Goal: Task Accomplishment & Management: Use online tool/utility

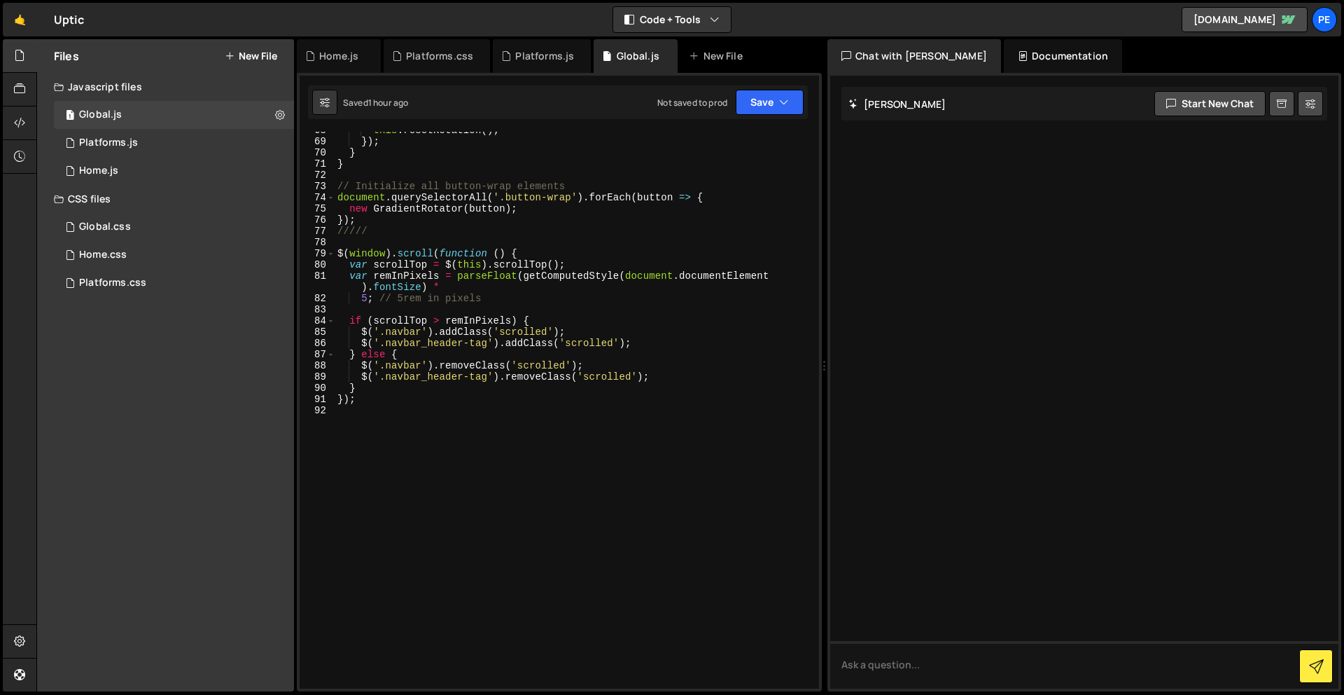
scroll to position [770, 0]
click at [576, 494] on div "this . resetRotation ( ) ; }) ; } } // Initialize all button-wrap elements docu…" at bounding box center [574, 414] width 479 height 579
click at [95, 140] on div "Platforms.js" at bounding box center [108, 143] width 59 height 13
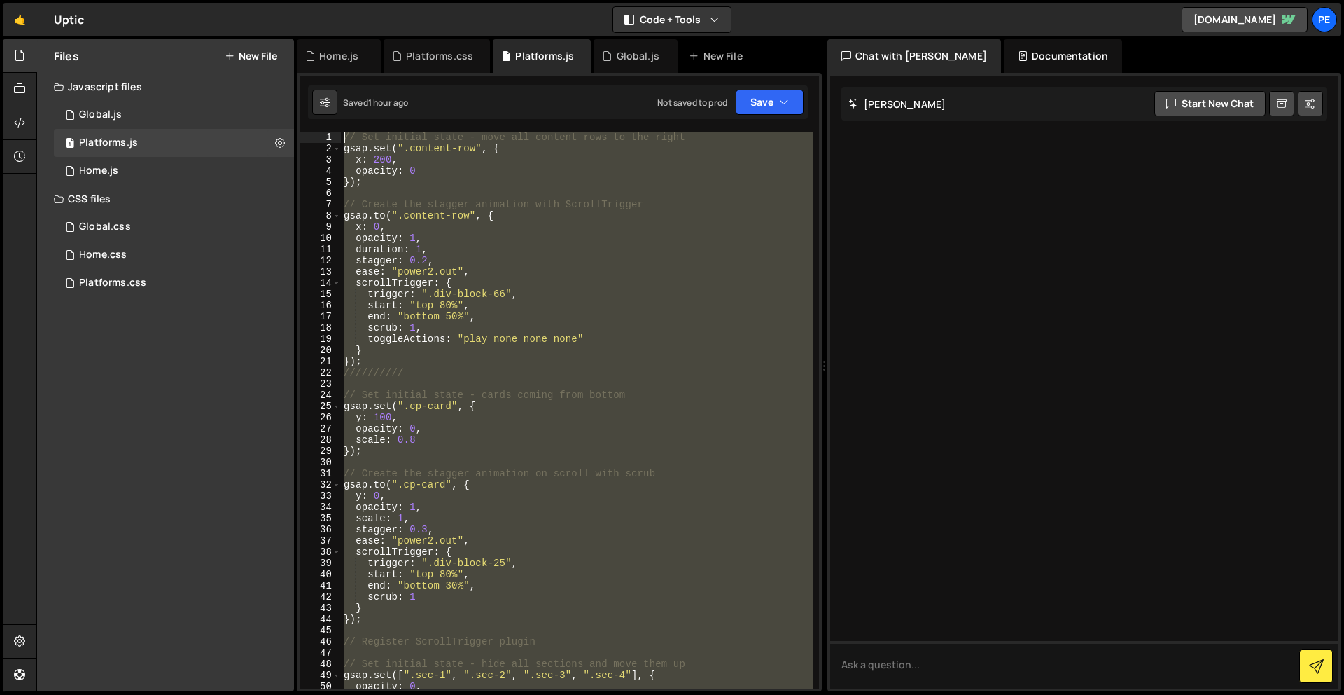
scroll to position [0, 0]
drag, startPoint x: 422, startPoint y: 458, endPoint x: 364, endPoint y: -60, distance: 521.4
click at [364, 0] on html "Projects [GEOGRAPHIC_DATA] Blog Pe Your current team is Perspective 2 Projects …" at bounding box center [672, 347] width 1344 height 695
type textarea "// Set initial state - move all content rows to the right gsap.set(".content-ro…"
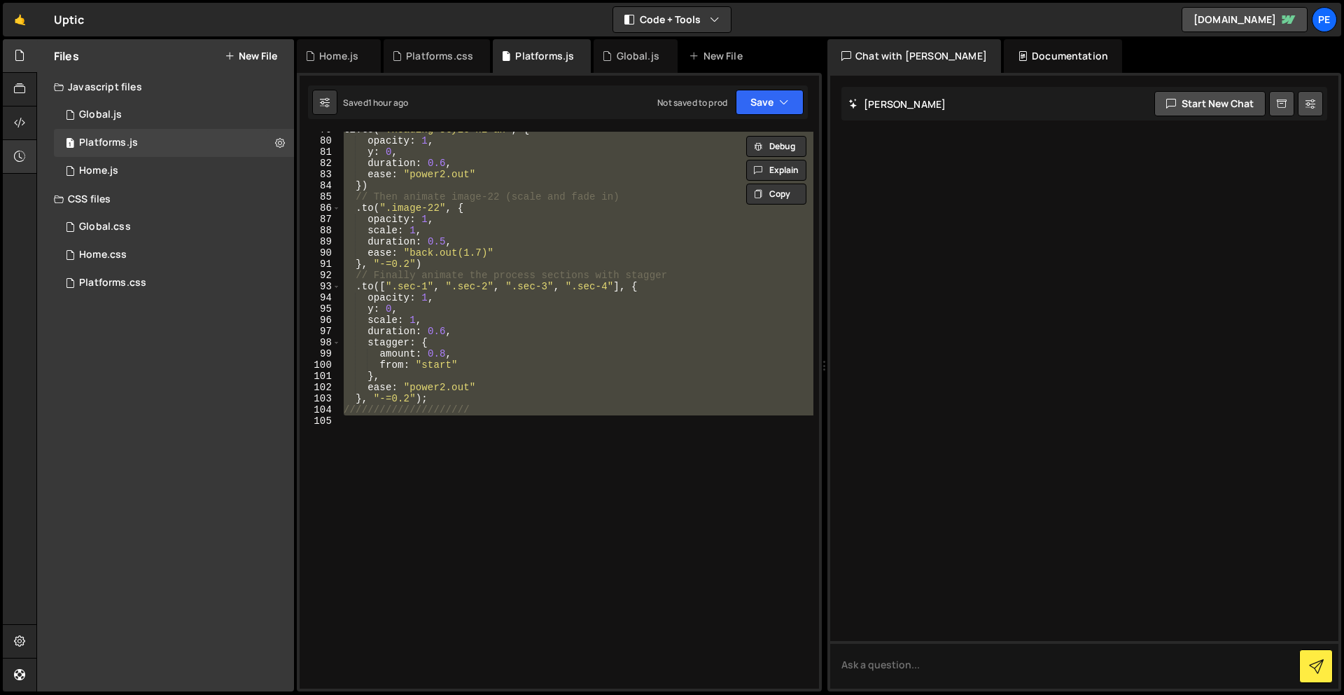
scroll to position [893, 0]
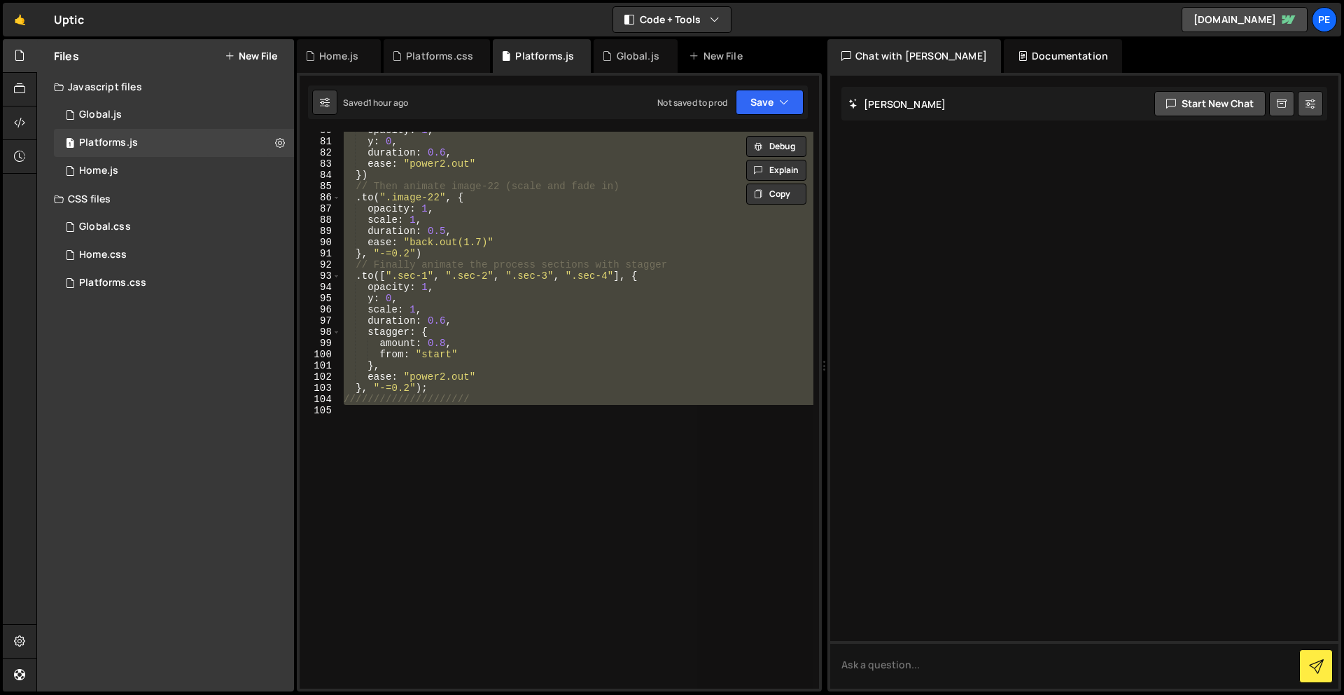
click at [545, 545] on div "opacity : 1 , y : 0 , duration : 0.6 , ease : "power2.out" }) // Then animate i…" at bounding box center [577, 410] width 473 height 557
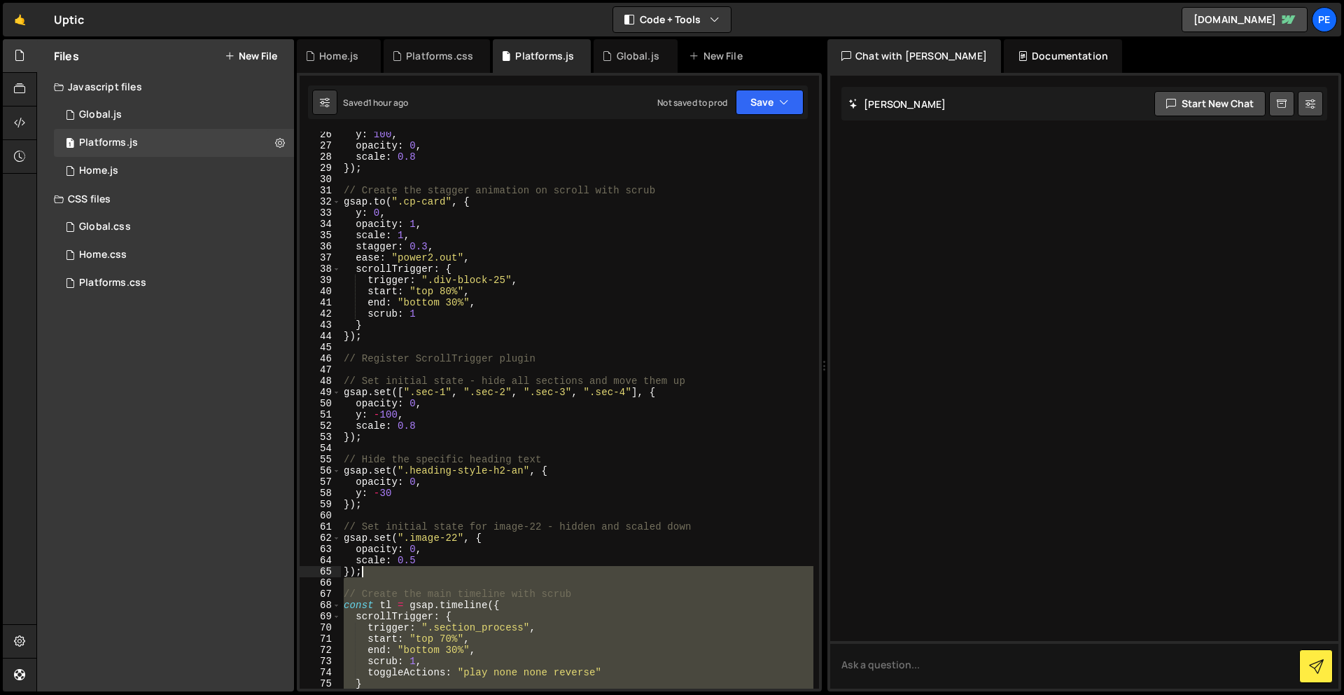
scroll to position [0, 0]
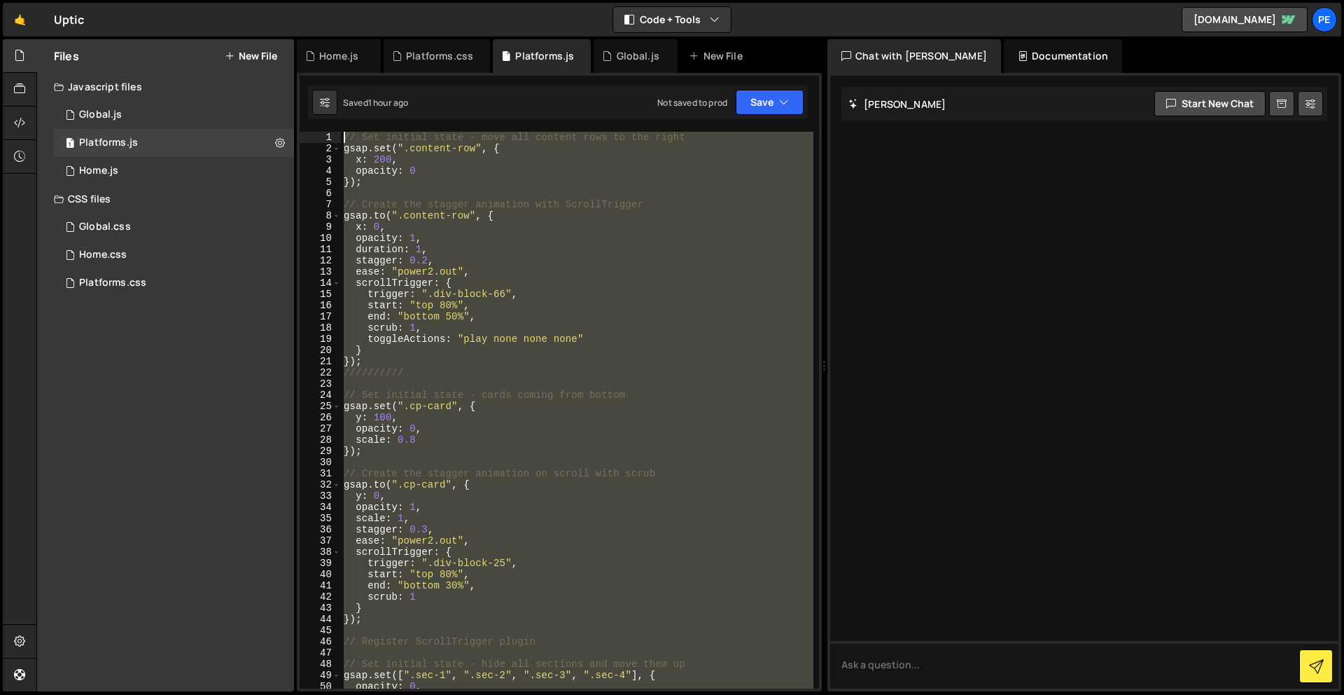
drag, startPoint x: 531, startPoint y: 529, endPoint x: 279, endPoint y: -62, distance: 641.6
click at [279, 0] on html "Projects [GEOGRAPHIC_DATA] Blog Pe Your current team is Perspective 2 Projects …" at bounding box center [672, 347] width 1344 height 695
paste textarea "}"
type textarea "}"
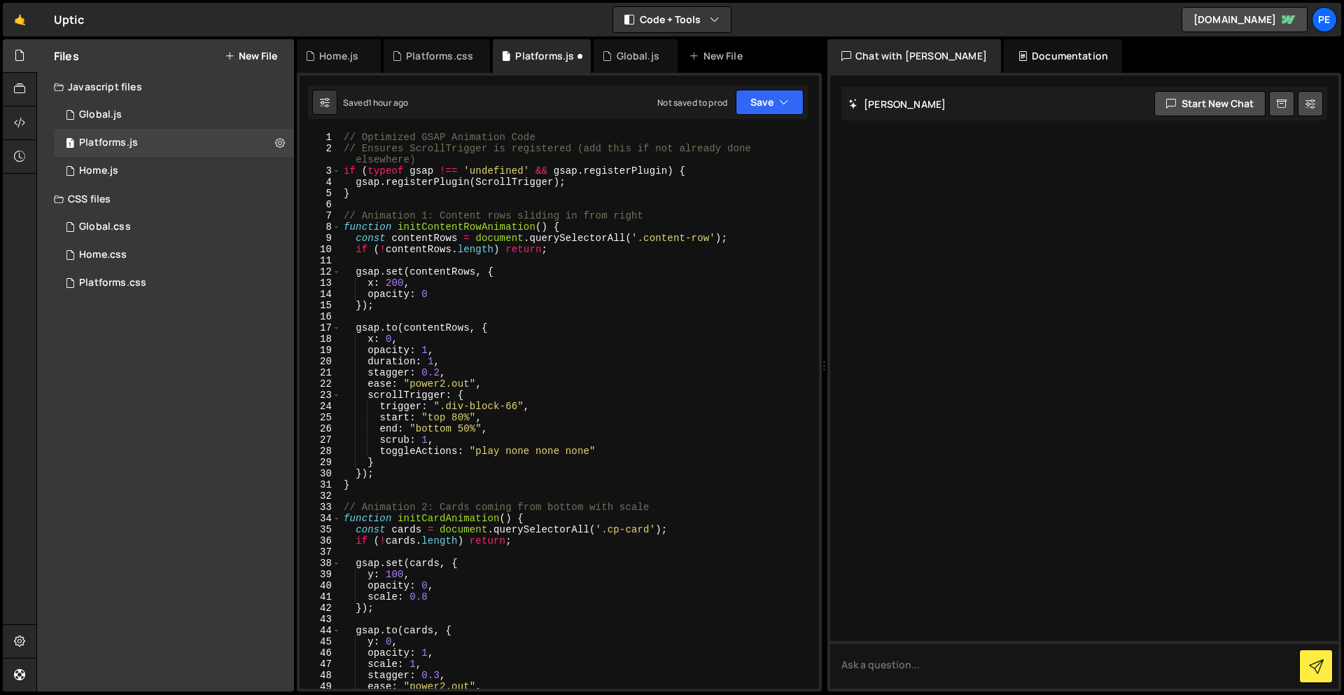
click at [738, 127] on div "1 Type cmd + s to save your Javascript file. הההההההההההההההההההההההההההההההההה…" at bounding box center [559, 382] width 525 height 618
click at [758, 101] on button "Save" at bounding box center [770, 102] width 68 height 25
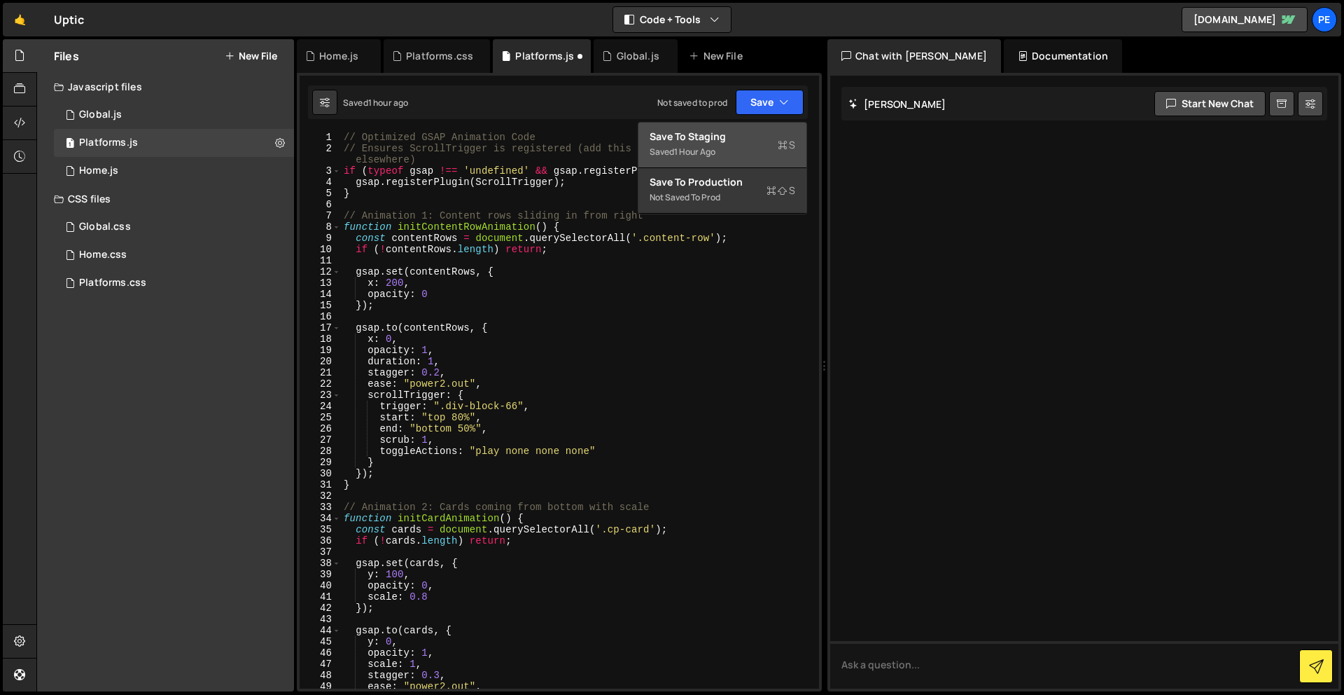
click at [756, 139] on div "Save to Staging S" at bounding box center [723, 137] width 146 height 14
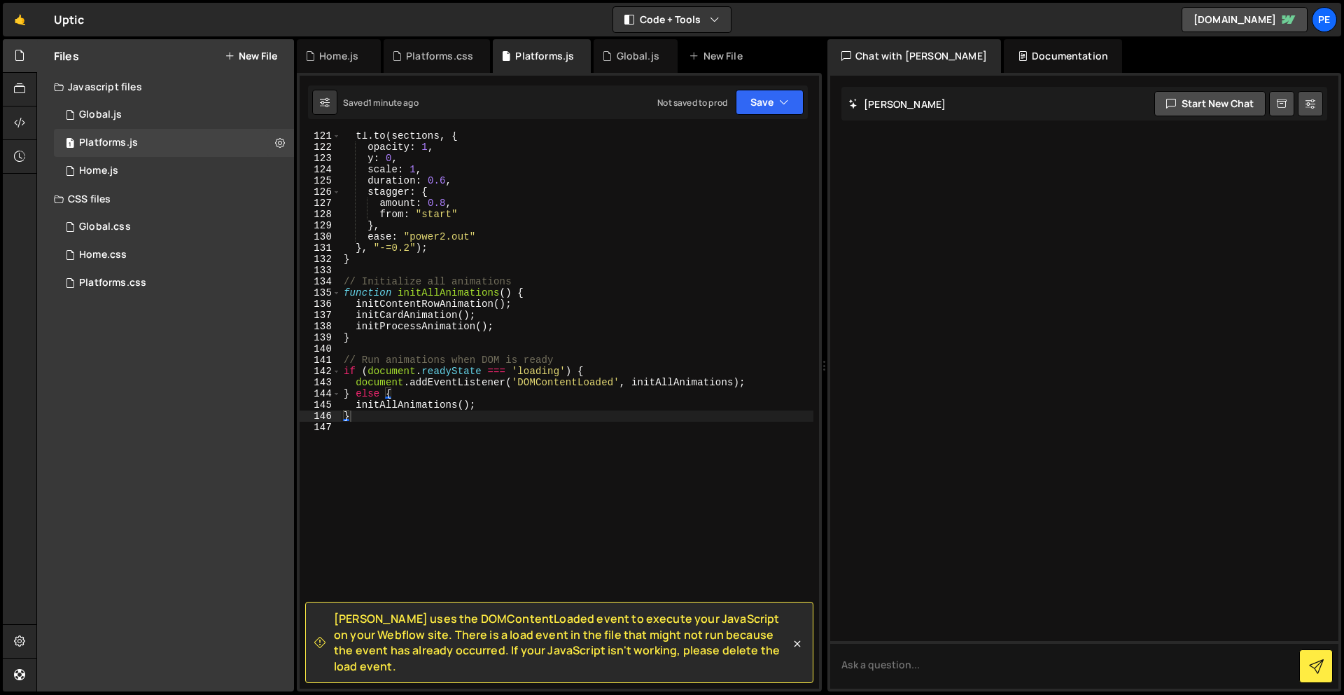
scroll to position [1369, 0]
click at [466, 438] on div "tl . to ( sections , { opacity : 1 , y : 0 , scale : 1 , duration : 0.6 , stagg…" at bounding box center [577, 419] width 473 height 579
drag, startPoint x: 781, startPoint y: 669, endPoint x: 321, endPoint y: 635, distance: 461.3
click at [321, 635] on div "[PERSON_NAME] uses the DOMContentLoaded event to execute your JavaScript on you…" at bounding box center [552, 642] width 476 height 63
copy span "[PERSON_NAME] uses the DOMContentLoaded event to execute your JavaScript on you…"
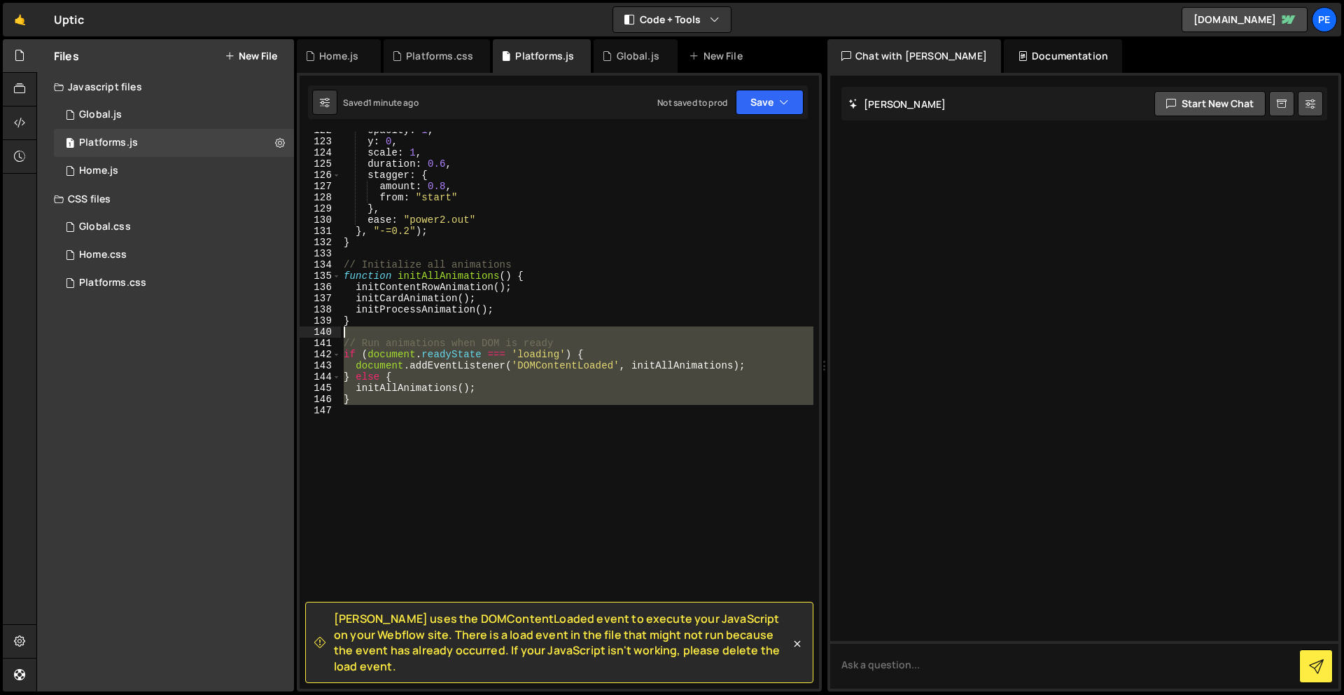
scroll to position [0, 0]
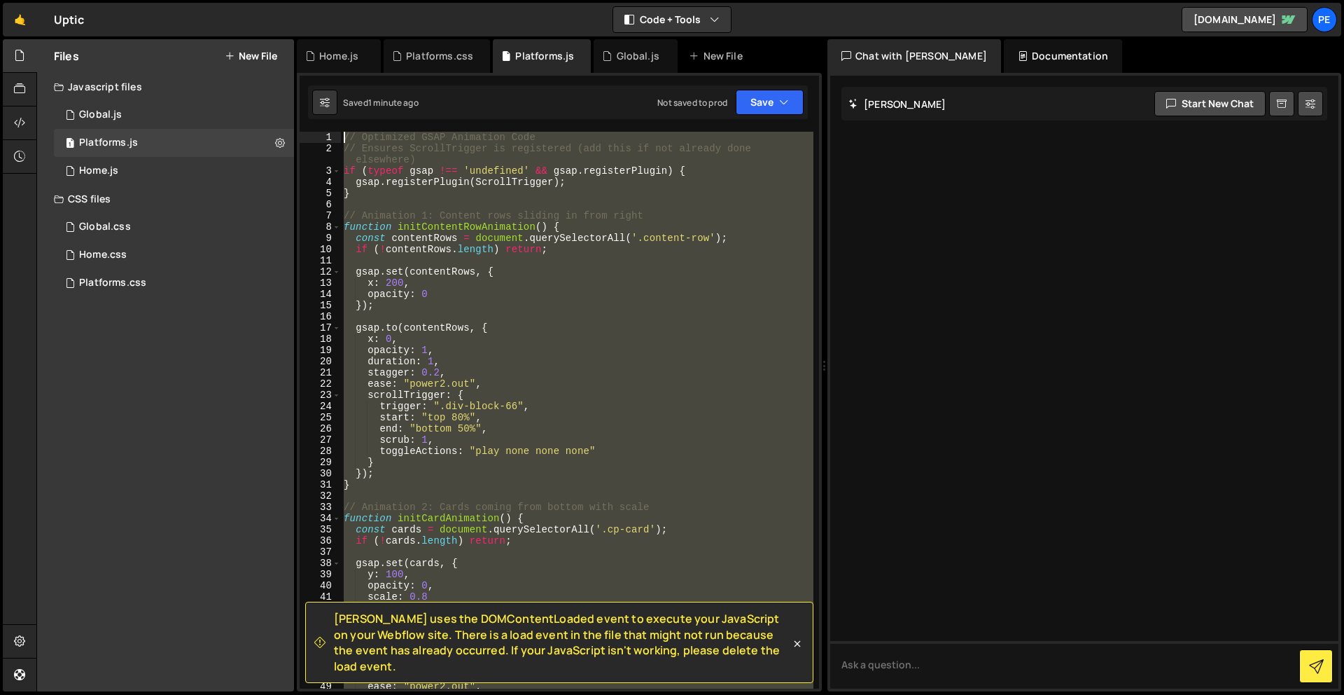
drag, startPoint x: 440, startPoint y: 463, endPoint x: 389, endPoint y: -62, distance: 527.0
click at [389, 0] on html "Projects [GEOGRAPHIC_DATA] Blog Pe Your current team is Perspective 2 Projects …" at bounding box center [672, 347] width 1344 height 695
type textarea "// Optimized GSAP Animation Code // Ensures ScrollTrigger is registered (add th…"
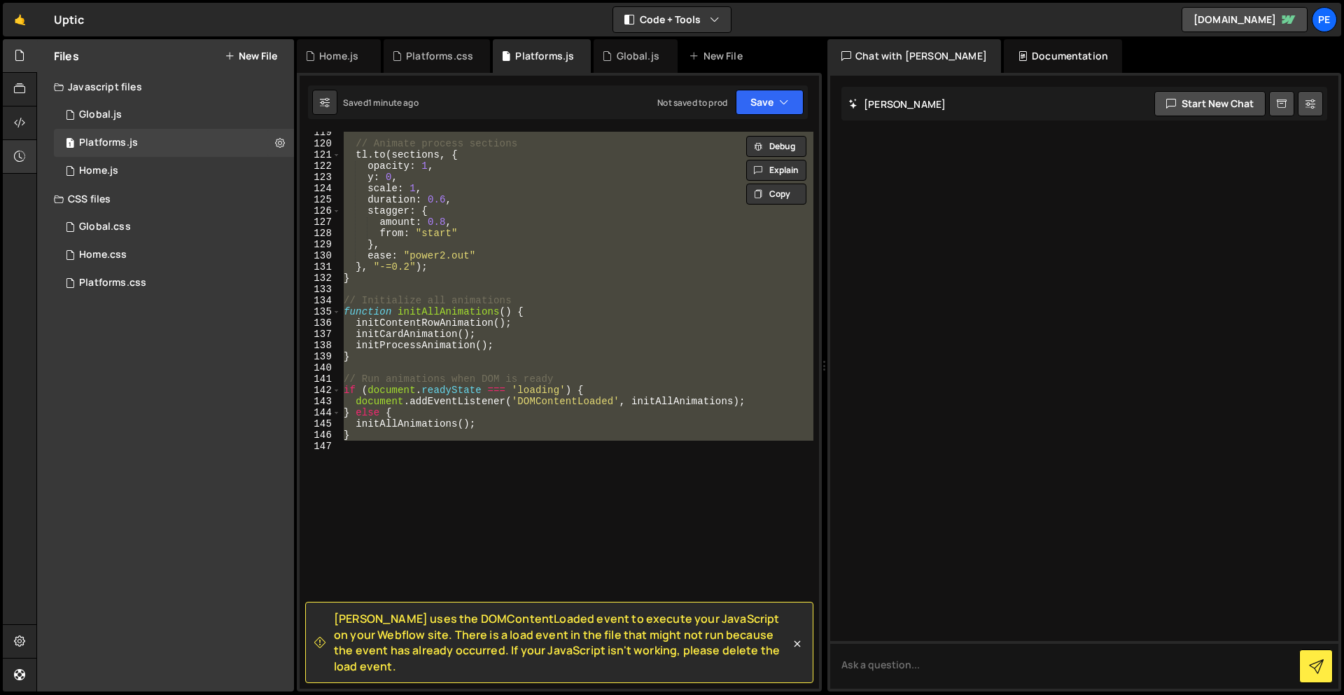
scroll to position [1386, 0]
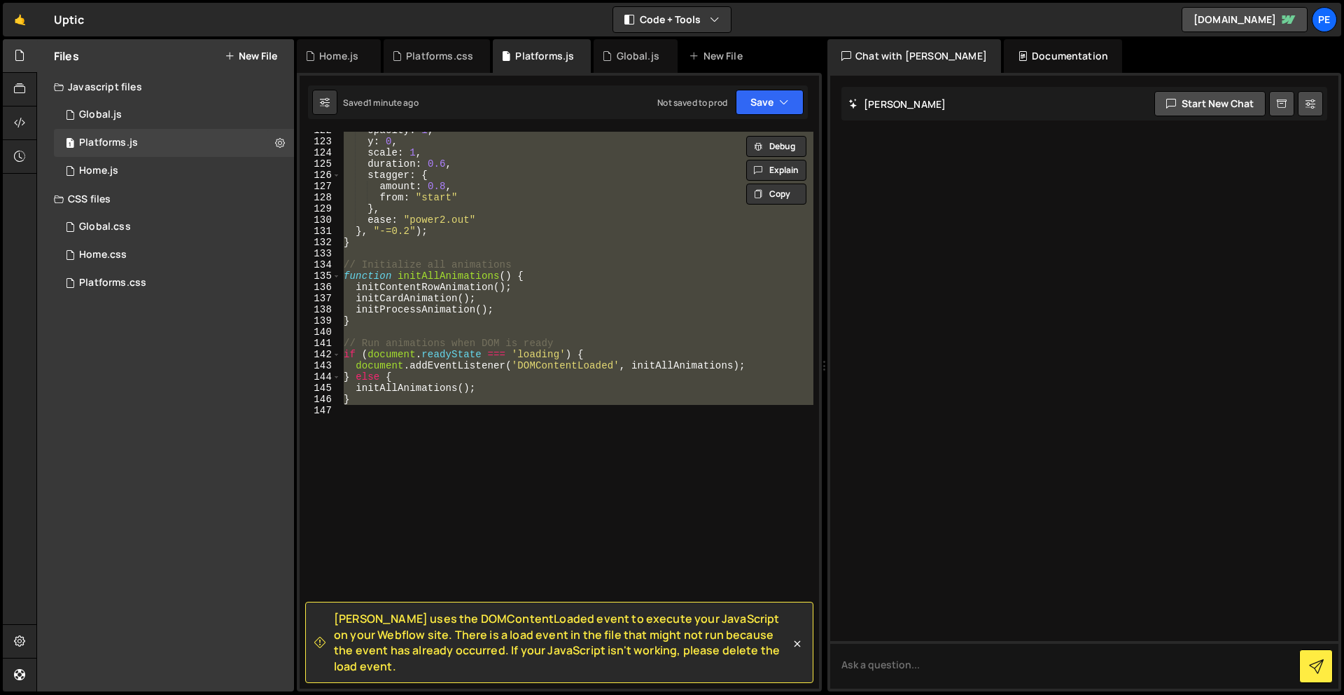
click at [471, 484] on div "opacity : 1 , y : 0 , scale : 1 , duration : 0.6 , stagger : { amount : 0.8 , f…" at bounding box center [577, 410] width 473 height 557
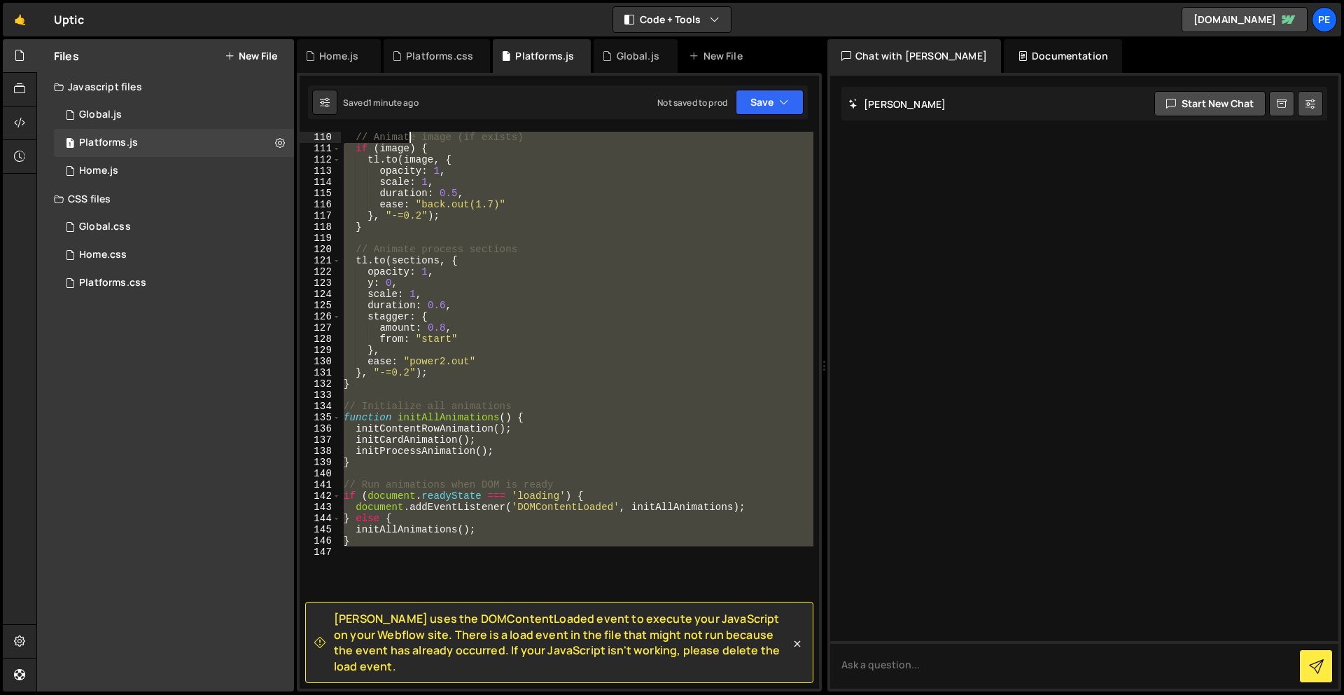
scroll to position [0, 0]
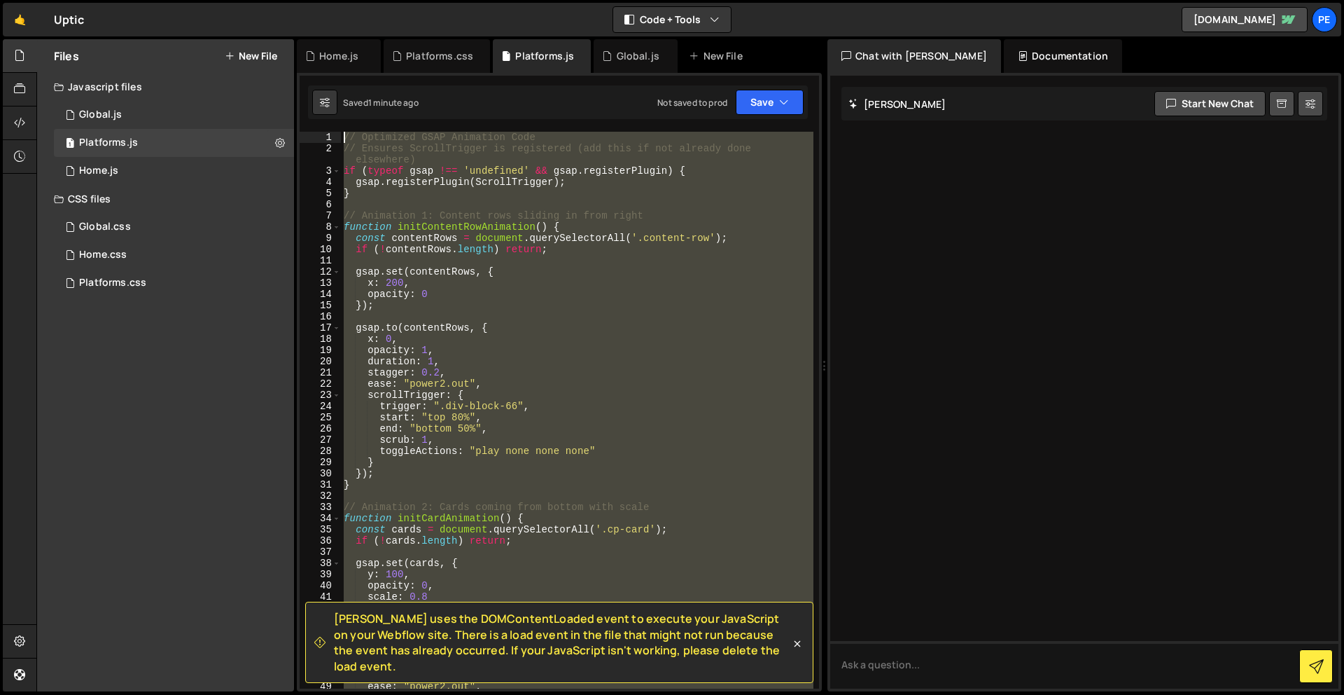
drag, startPoint x: 460, startPoint y: 428, endPoint x: 396, endPoint y: -62, distance: 493.7
click at [396, 0] on html "Projects [GEOGRAPHIC_DATA] Blog Pe Your current team is Perspective 2 Projects …" at bounding box center [672, 347] width 1344 height 695
paste textarea "initProcessAnimation();"
type textarea "initProcessAnimation();"
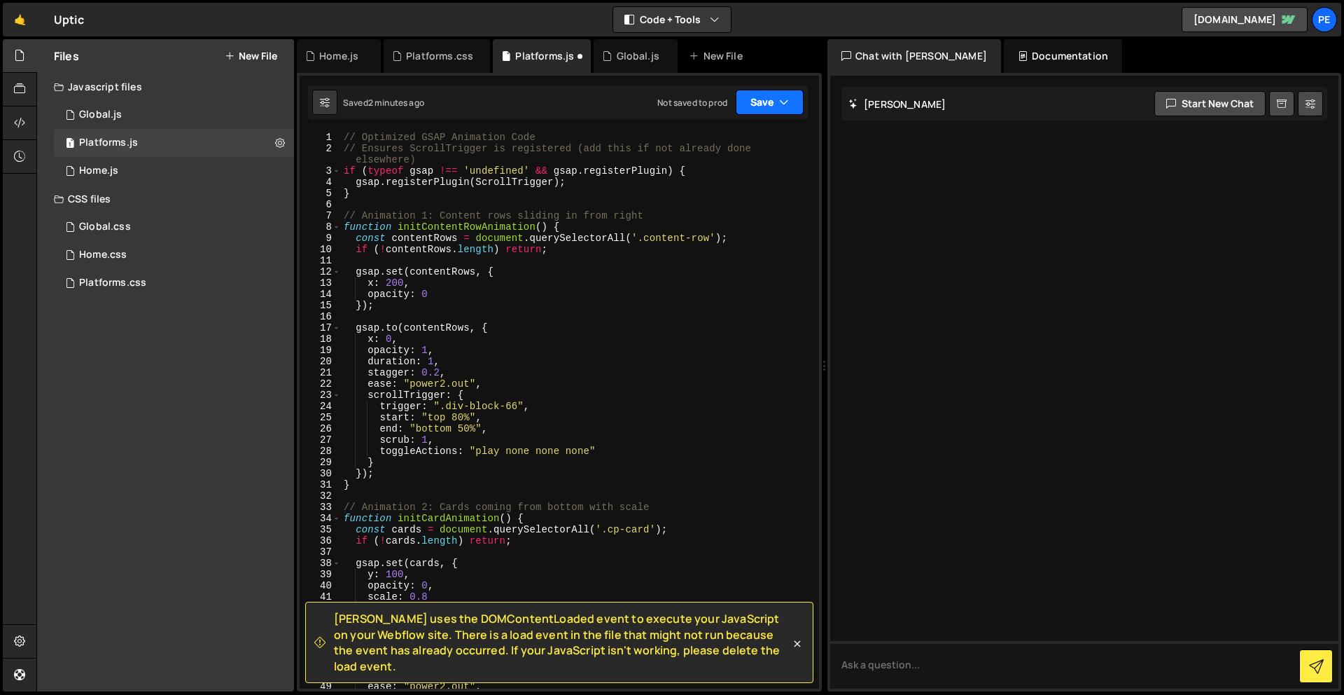
click at [764, 102] on button "Save" at bounding box center [770, 102] width 68 height 25
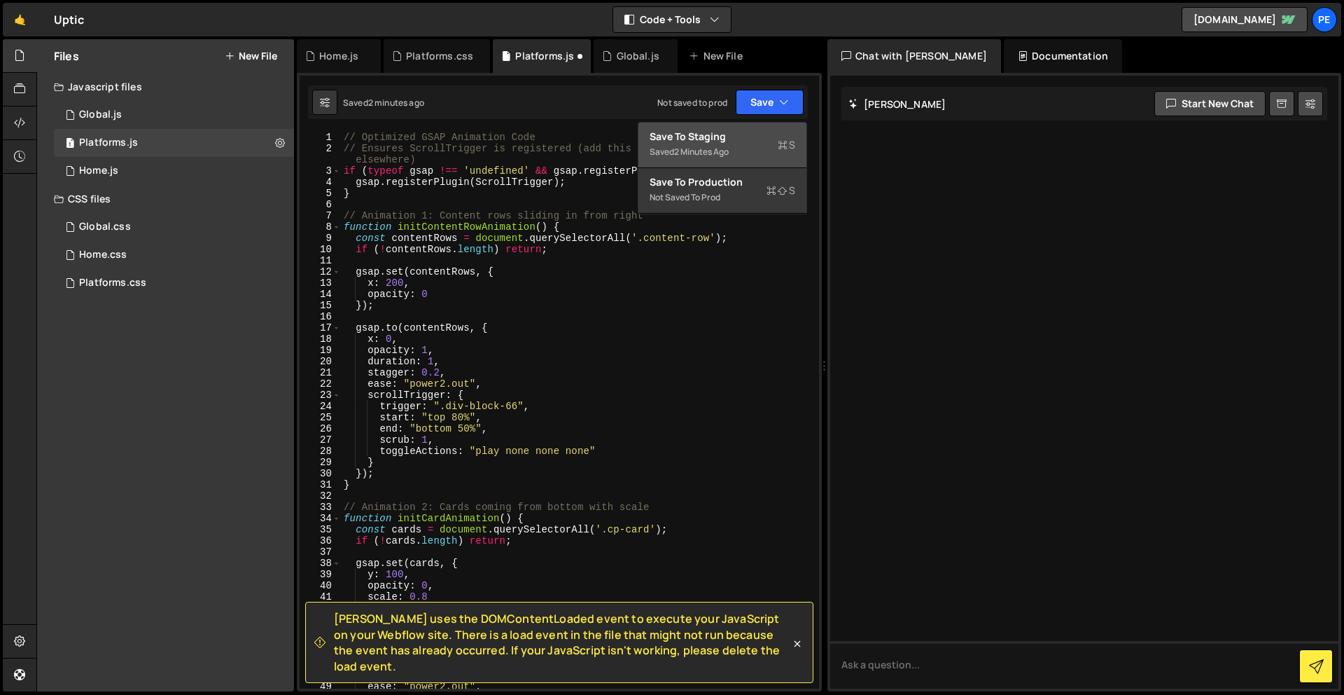
click at [766, 142] on div "Save to Staging S" at bounding box center [723, 137] width 146 height 14
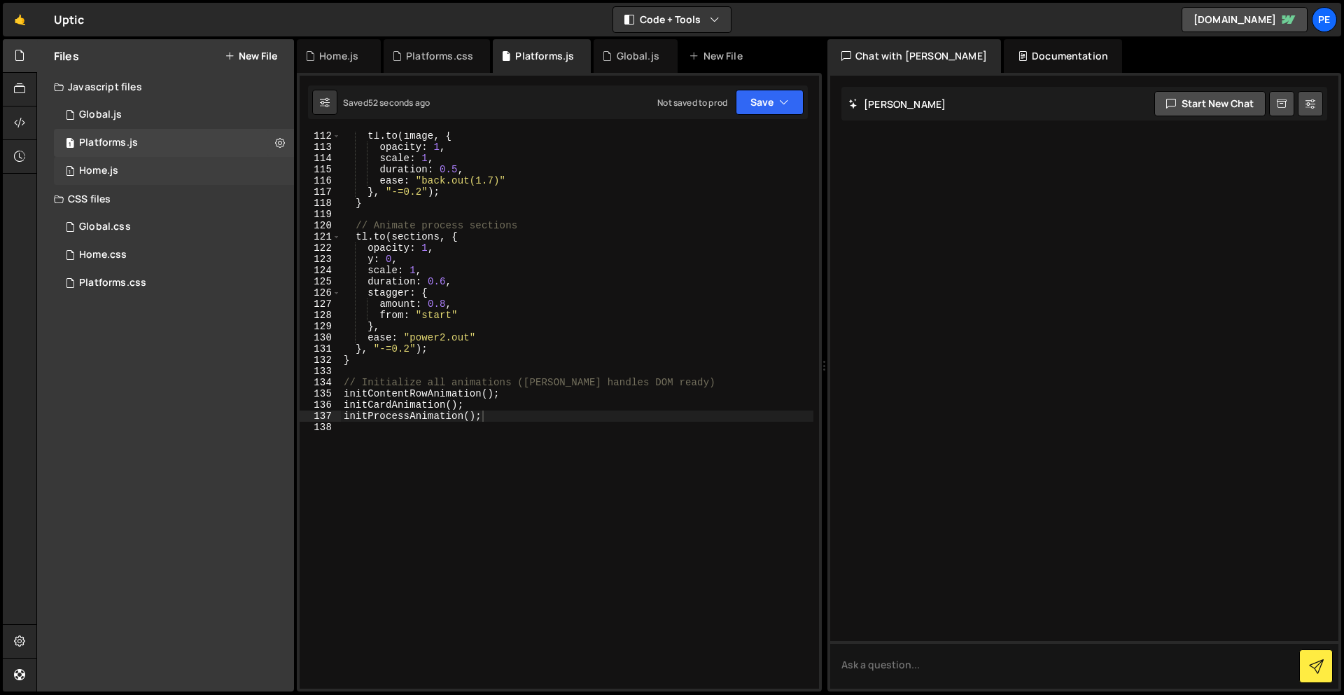
click at [91, 176] on div "Home.js" at bounding box center [98, 171] width 39 height 13
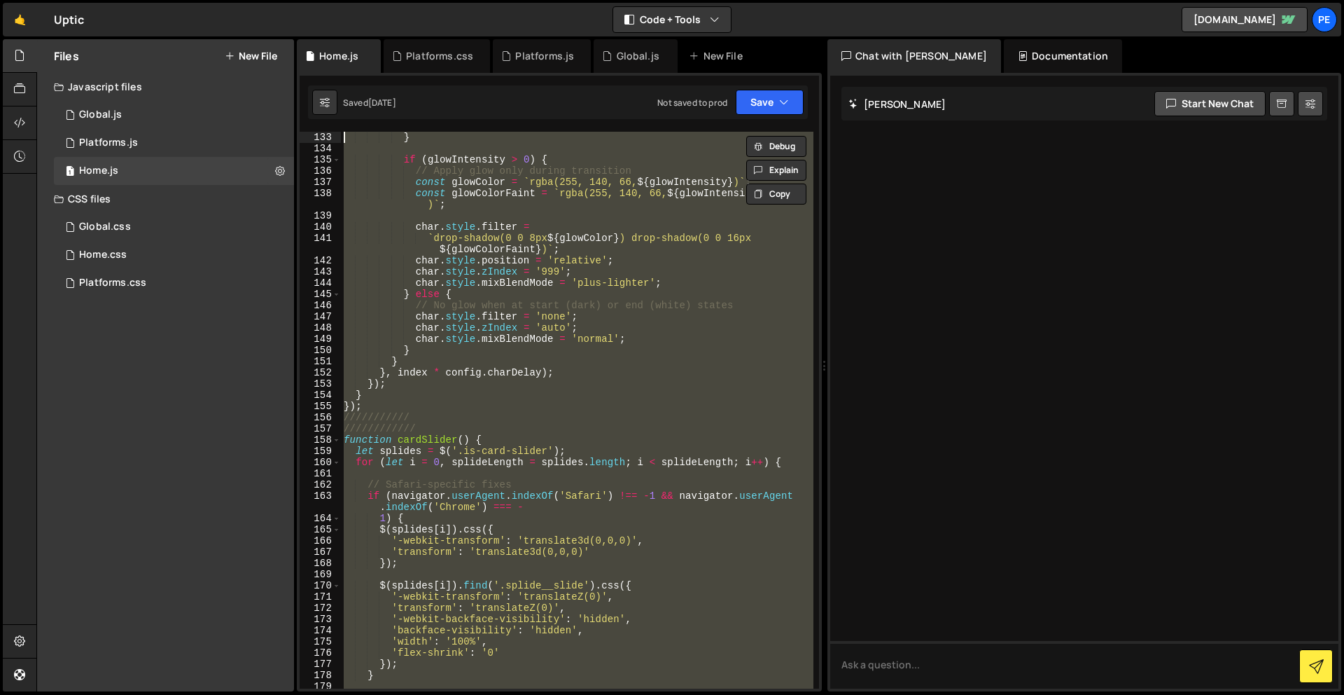
scroll to position [0, 0]
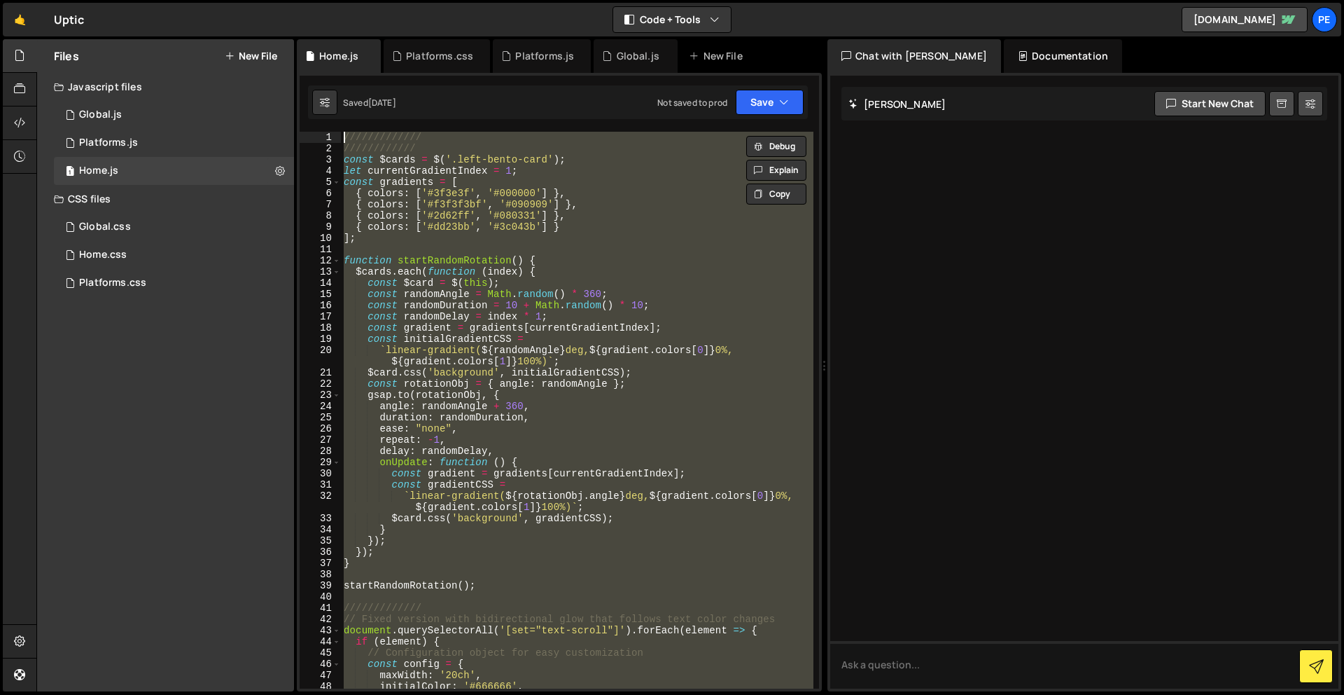
drag, startPoint x: 429, startPoint y: 305, endPoint x: 295, endPoint y: -62, distance: 390.1
click at [295, 0] on html "Projects [GEOGRAPHIC_DATA] Blog Pe Your current team is Perspective 2 Projects …" at bounding box center [672, 347] width 1344 height 695
type textarea "///////////// ////////////"
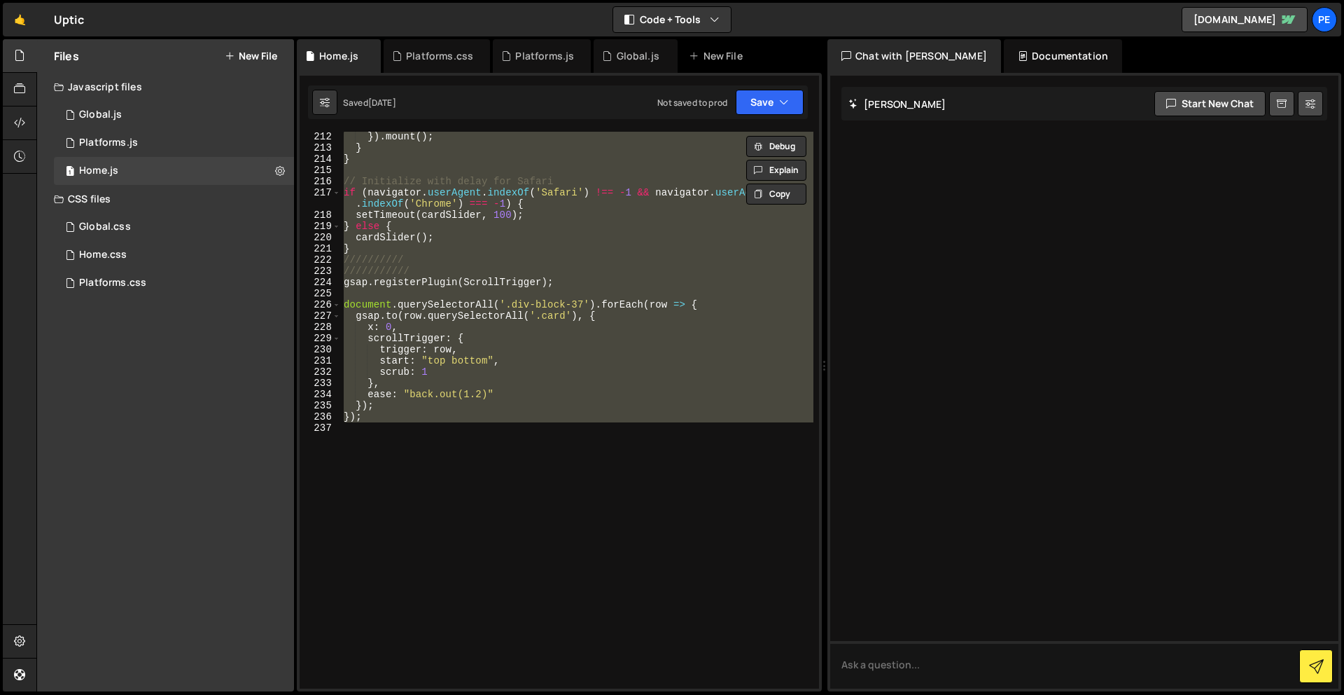
scroll to position [2473, 0]
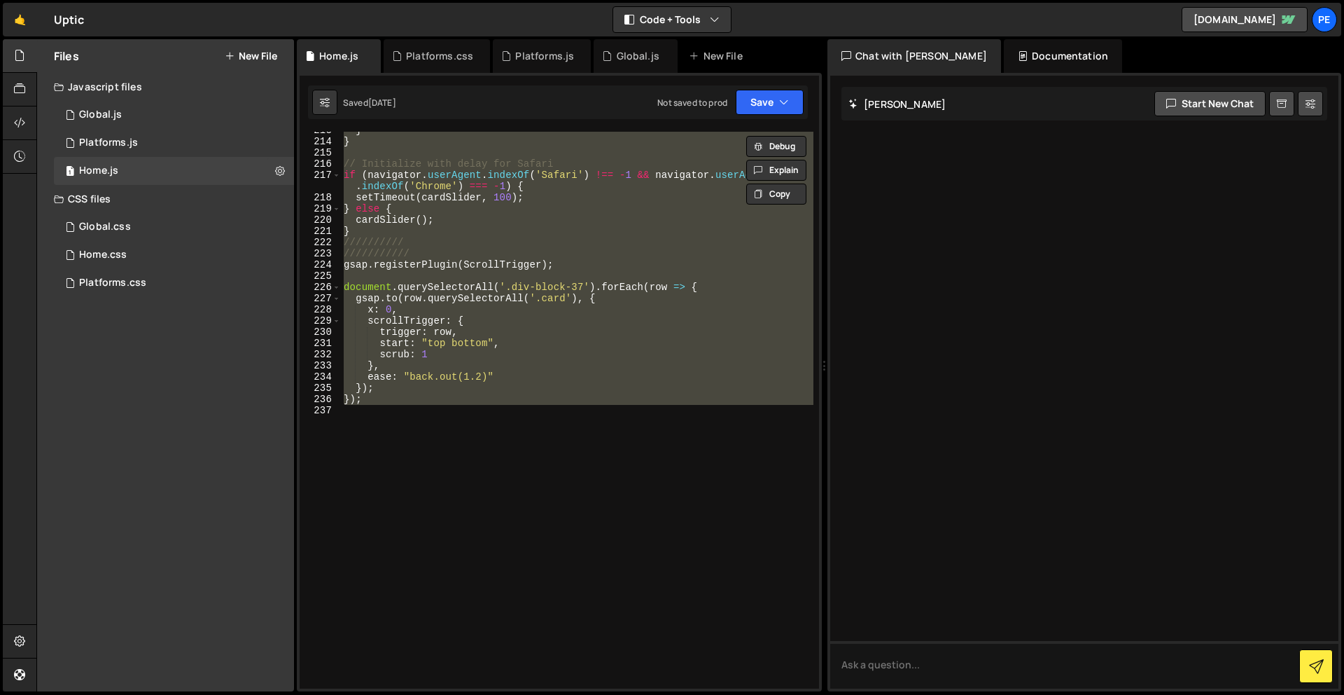
click at [478, 461] on div "} } // Initialize with delay for Safari if ( navigator . userAgent . indexOf ( …" at bounding box center [577, 410] width 473 height 557
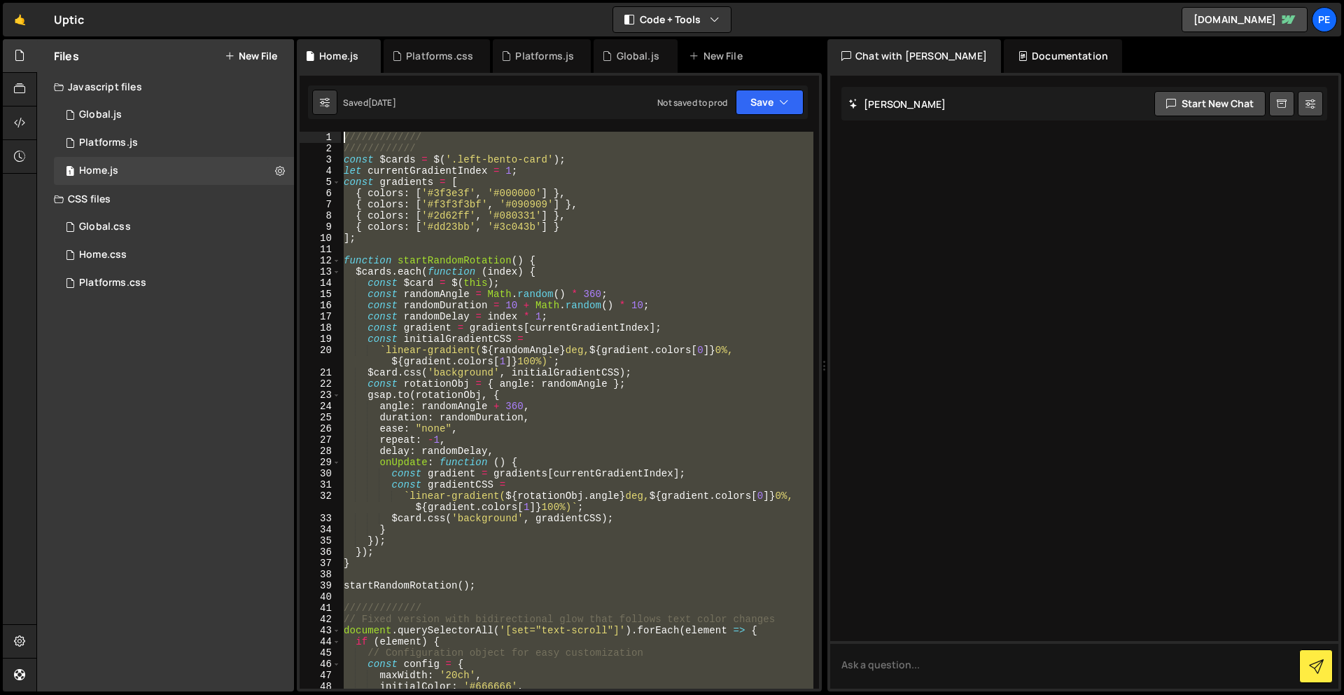
scroll to position [0, 0]
drag, startPoint x: 455, startPoint y: 484, endPoint x: 307, endPoint y: -62, distance: 565.3
click at [307, 0] on html "Projects [GEOGRAPHIC_DATA] Blog Pe Your current team is Perspective 2 Projects …" at bounding box center [672, 347] width 1344 height 695
paste textarea "initCardScrollAnimation();"
type textarea "initCardScrollAnimation();"
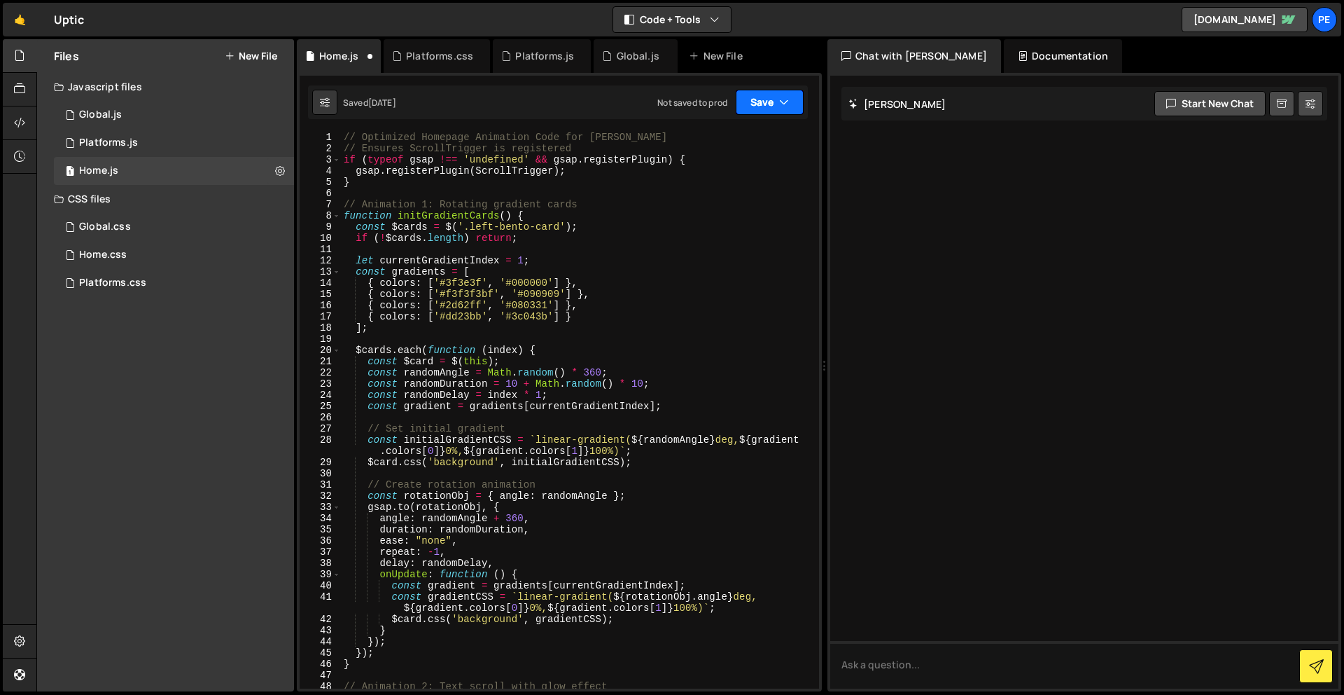
click at [769, 100] on button "Save" at bounding box center [770, 102] width 68 height 25
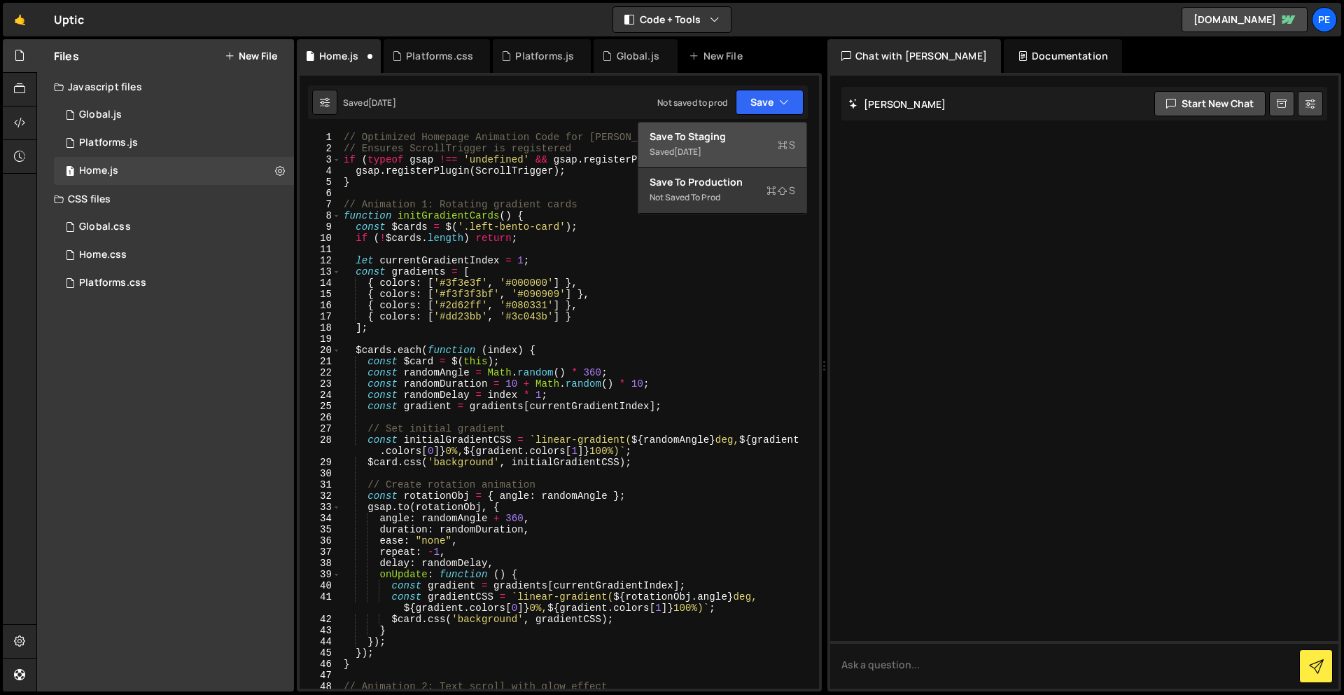
click at [739, 140] on div "Save to Staging S" at bounding box center [723, 137] width 146 height 14
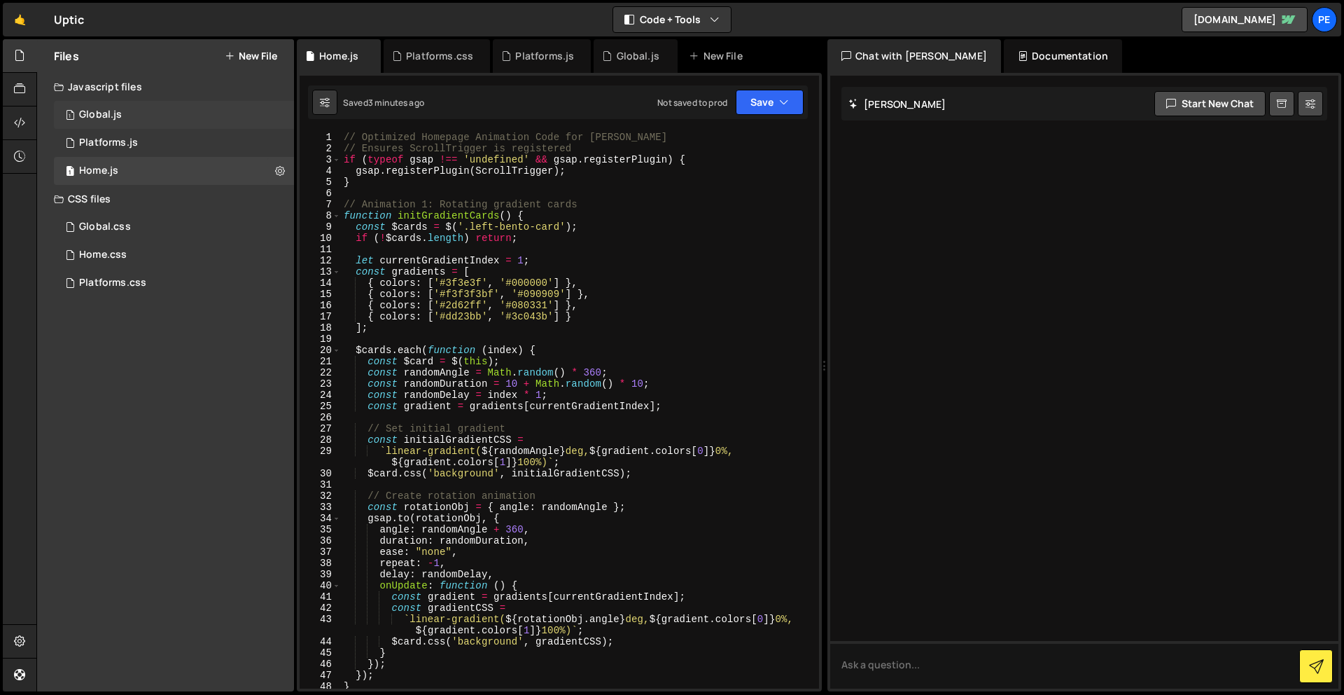
click at [119, 115] on div "Global.js" at bounding box center [100, 115] width 43 height 13
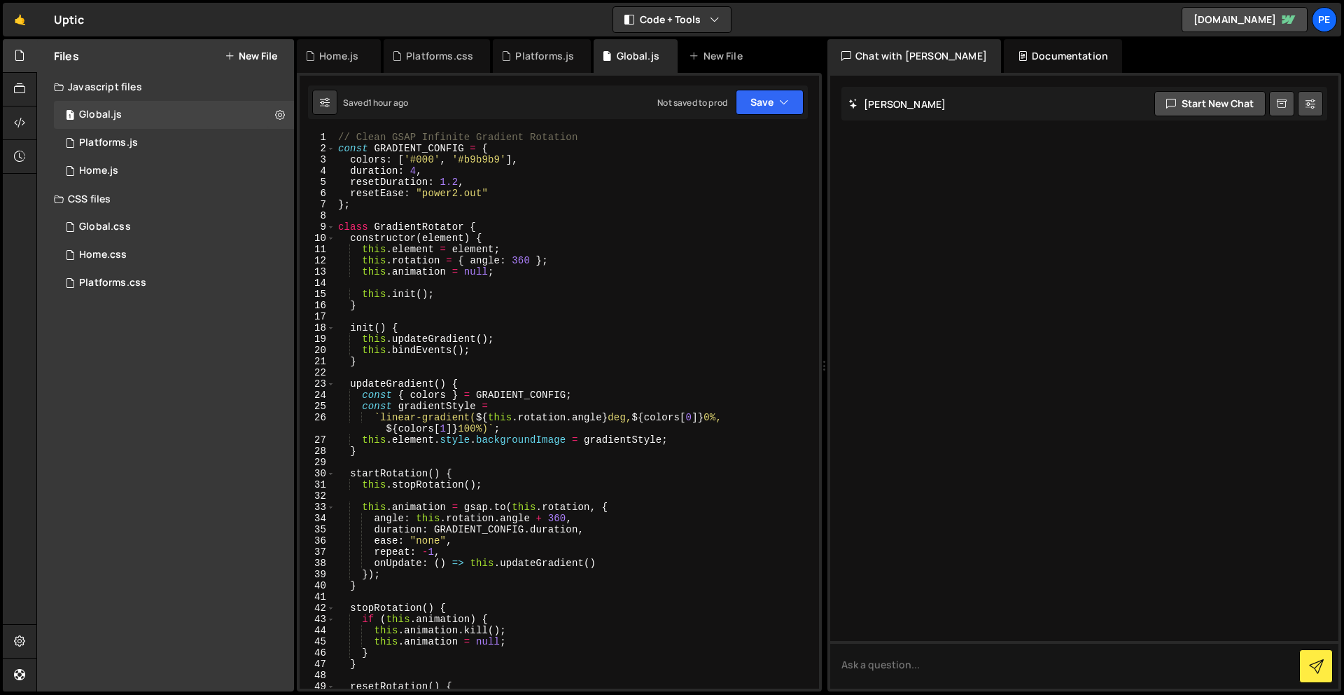
click at [336, 139] on div "// Clean GSAP Infinite Gradient Rotation const GRADIENT_CONFIG = { colors : [ '…" at bounding box center [574, 421] width 478 height 579
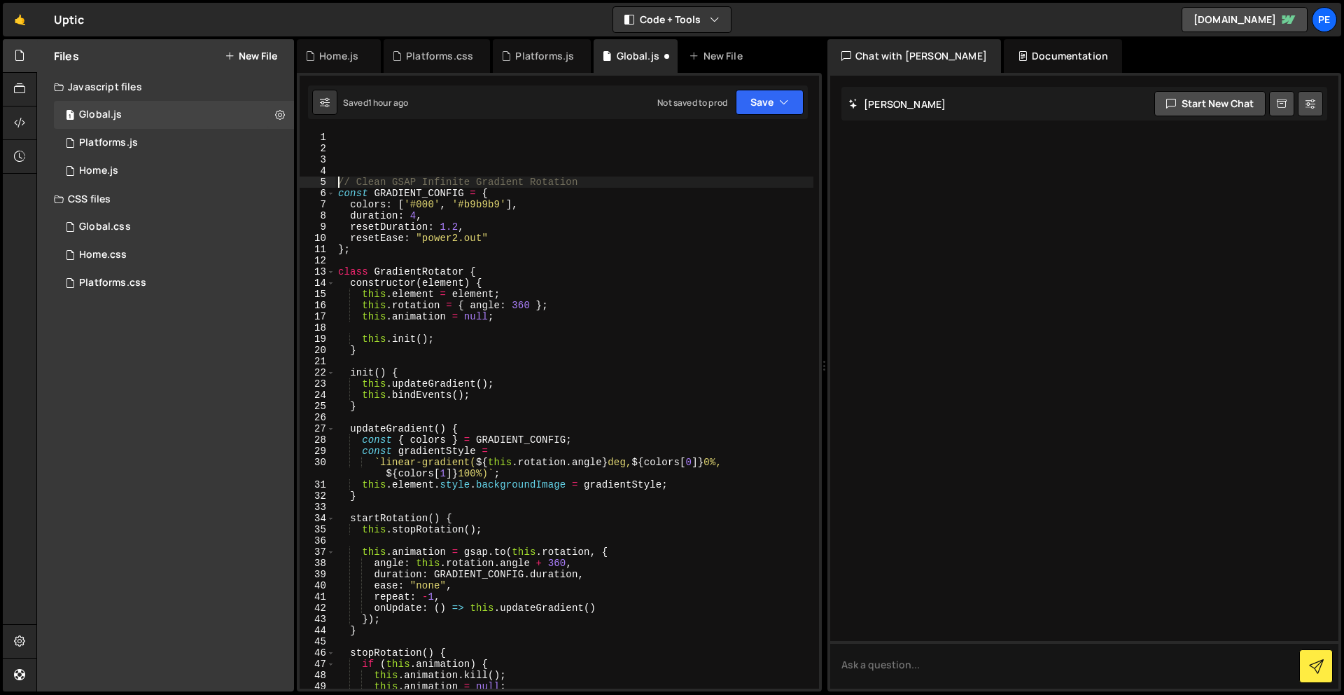
type textarea "// Clean GSAP Infinite Gradient Rotation"
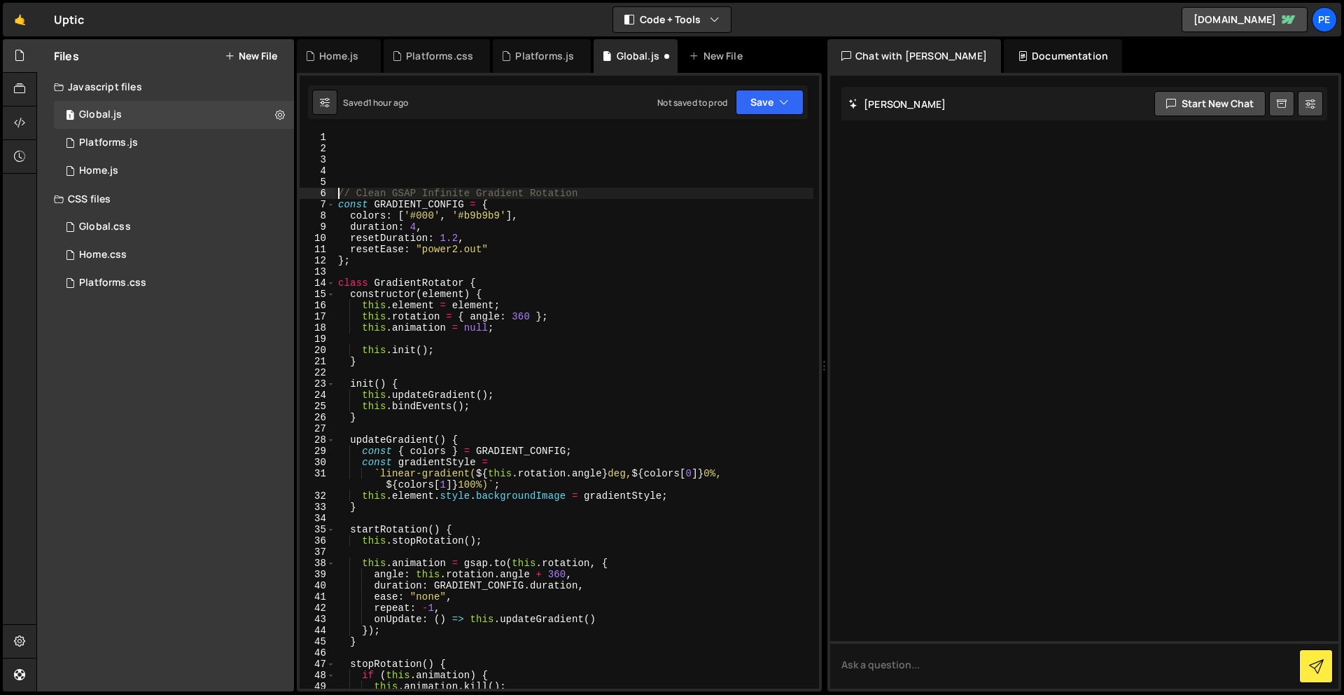
click at [357, 146] on div "// Clean GSAP Infinite Gradient Rotation const GRADIENT_CONFIG = { colors : [ '…" at bounding box center [574, 421] width 478 height 579
paste textarea "[PERSON_NAME].on('scroll', ScrollTrigger.update);"
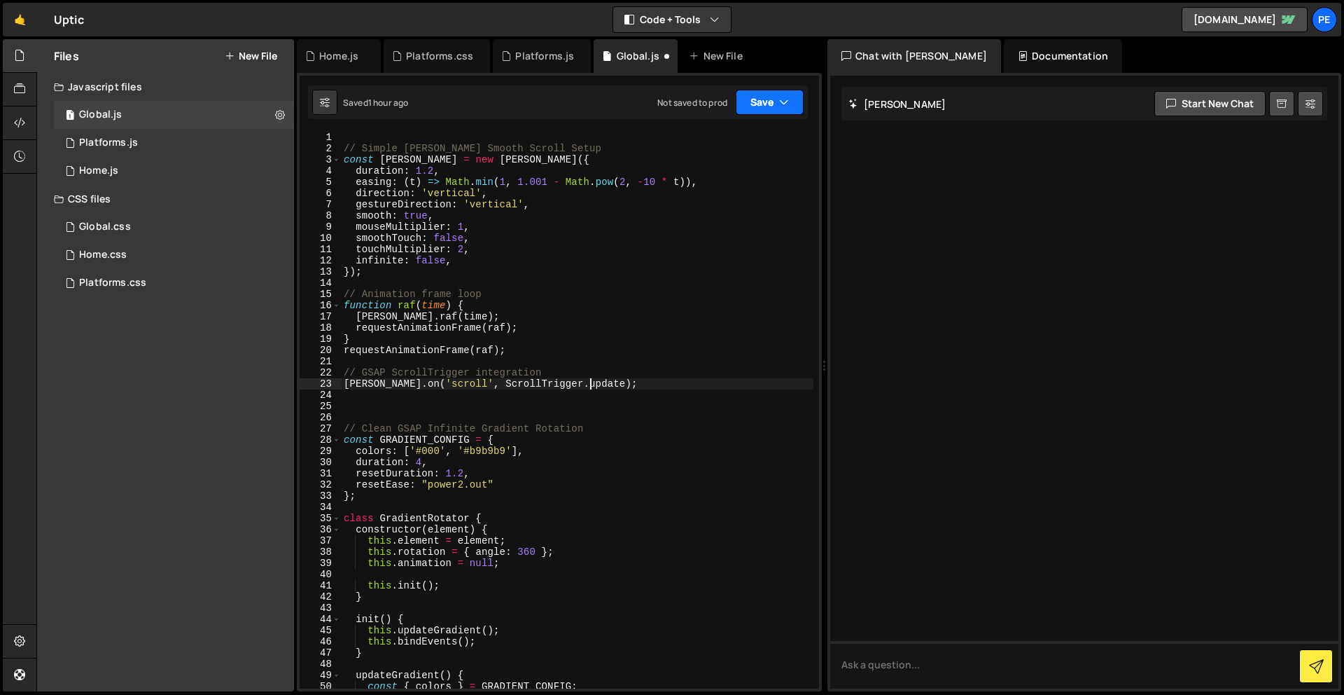
click at [772, 101] on button "Save" at bounding box center [770, 102] width 68 height 25
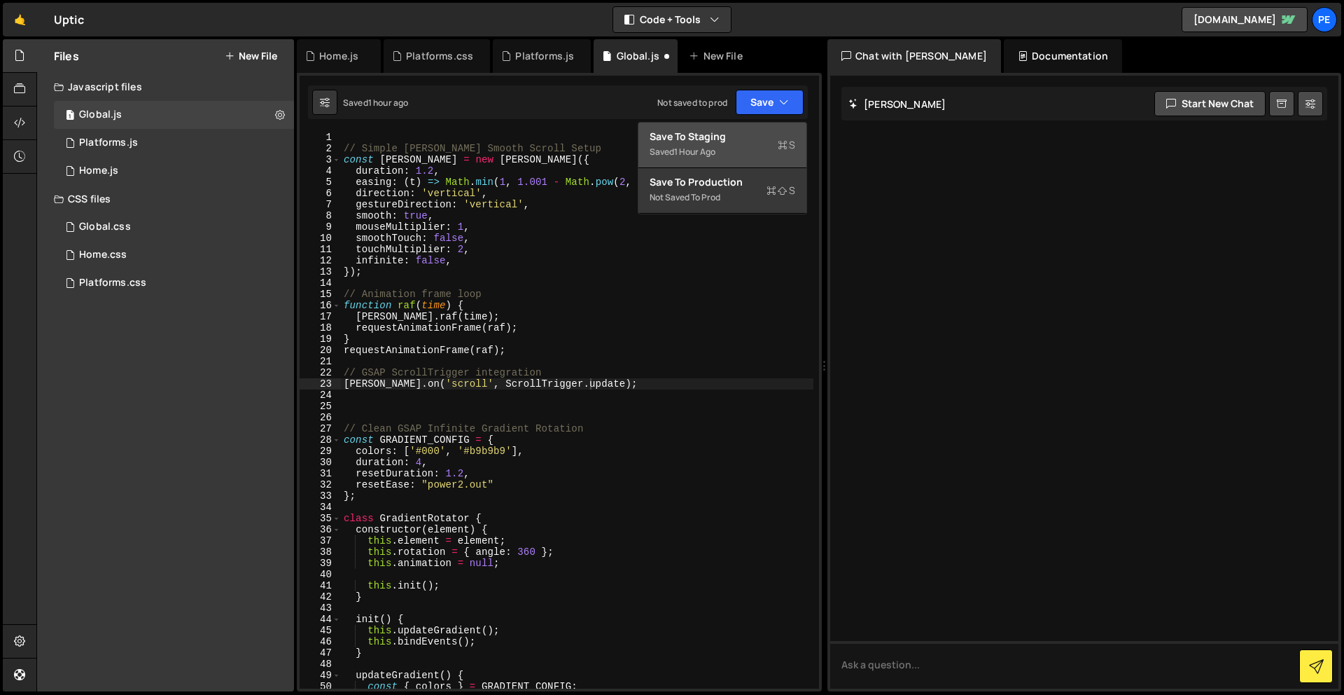
click at [741, 137] on div "Save to Staging S" at bounding box center [723, 137] width 146 height 14
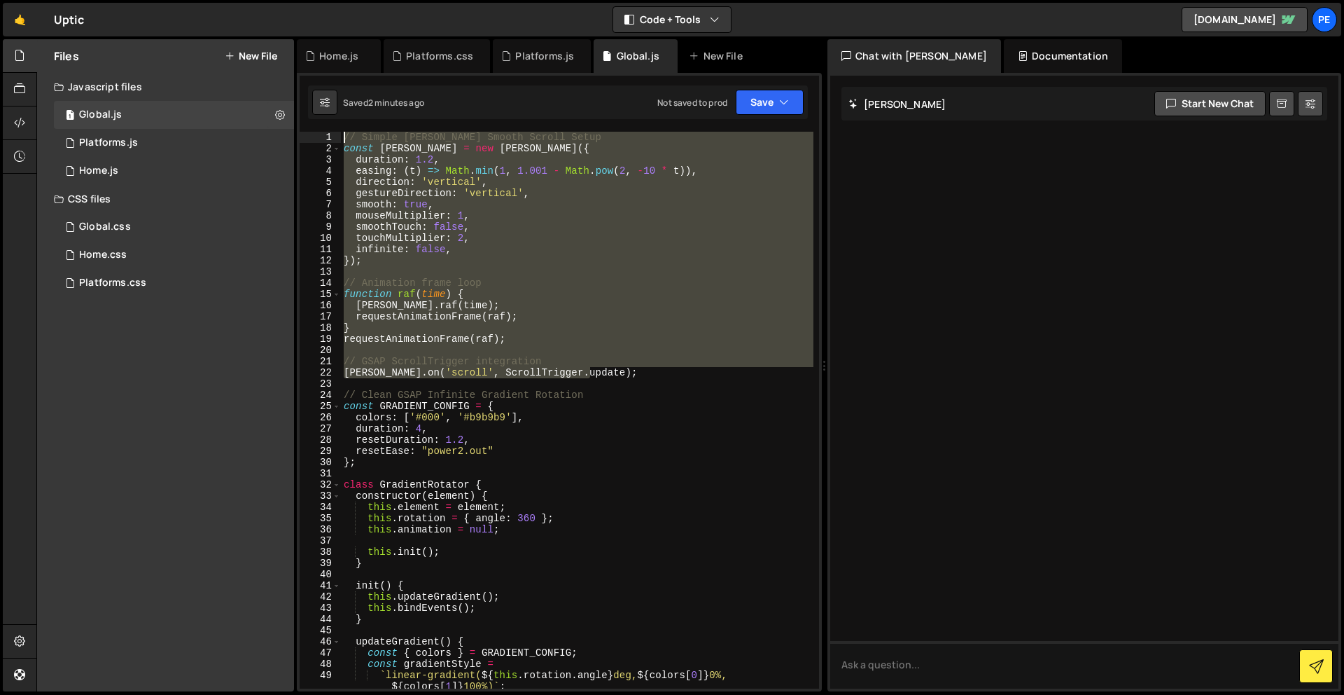
drag, startPoint x: 604, startPoint y: 377, endPoint x: 290, endPoint y: 33, distance: 465.9
click at [290, 33] on div "Hold on a sec... Are you certain you wish to leave this page? Any changes you'v…" at bounding box center [672, 347] width 1344 height 695
type textarea "// Simple [PERSON_NAME] Smooth Scroll Setup const [PERSON_NAME] = new [PERSON_N…"
paste textarea
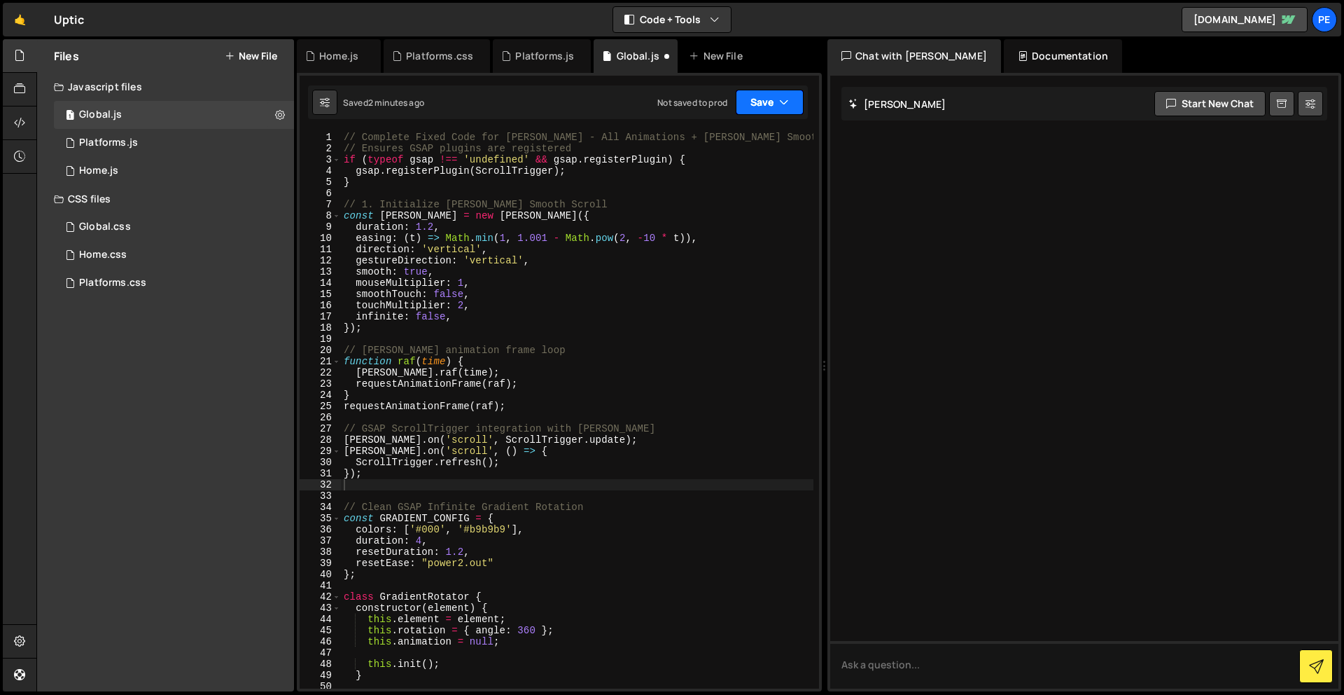
click at [758, 106] on button "Save" at bounding box center [770, 102] width 68 height 25
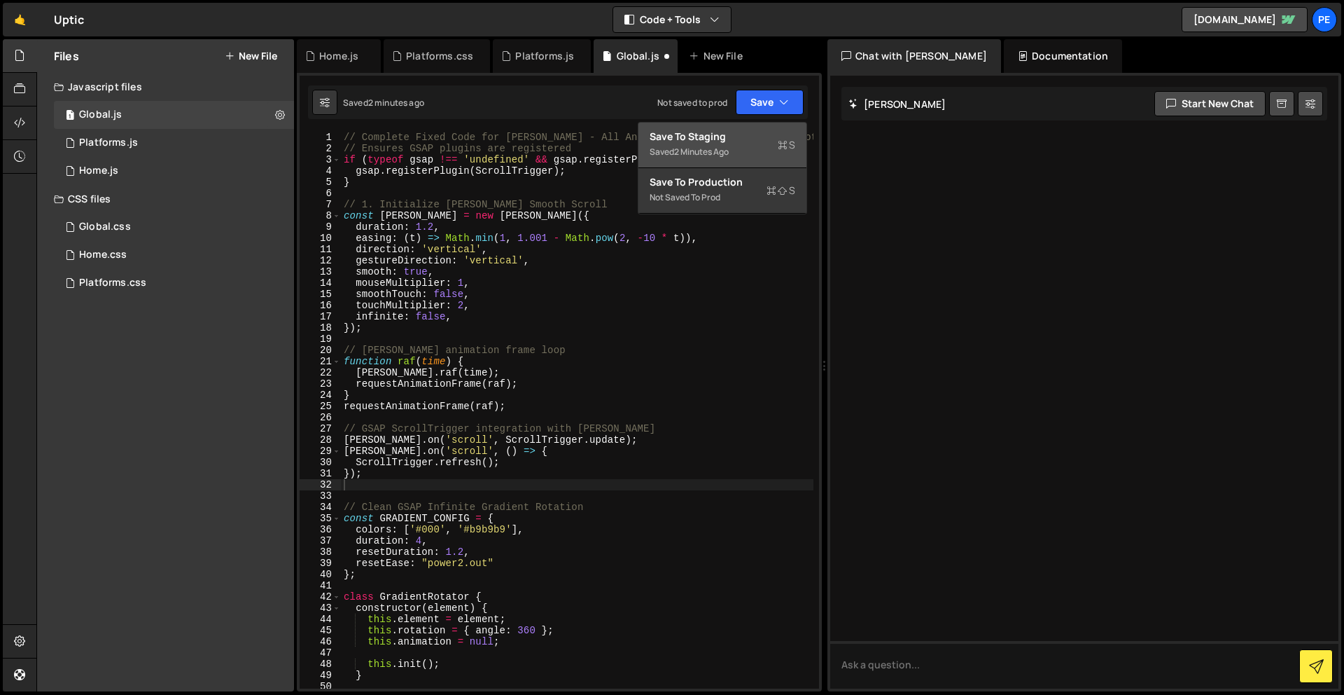
click at [738, 139] on div "Save to Staging S" at bounding box center [723, 137] width 146 height 14
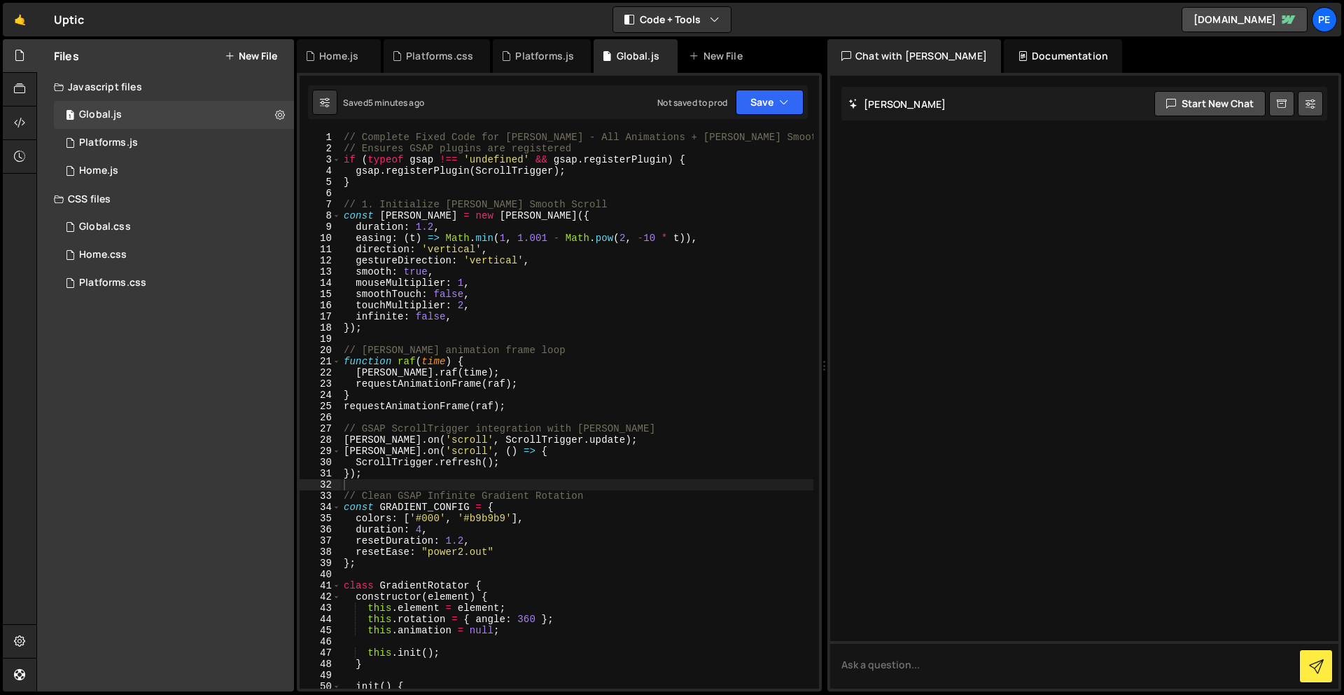
click at [348, 132] on div "// Complete Fixed Code for [PERSON_NAME] - All Animations + [PERSON_NAME] Smoot…" at bounding box center [577, 421] width 473 height 579
click at [328, 118] on div "1 Type cmd + s to save your Javascript file. הההההההההההההההההההההההההההההההההה…" at bounding box center [559, 382] width 525 height 618
click at [412, 181] on div "// Complete Fixed Code for [PERSON_NAME] - All Animations + [PERSON_NAME] Smoot…" at bounding box center [577, 421] width 473 height 579
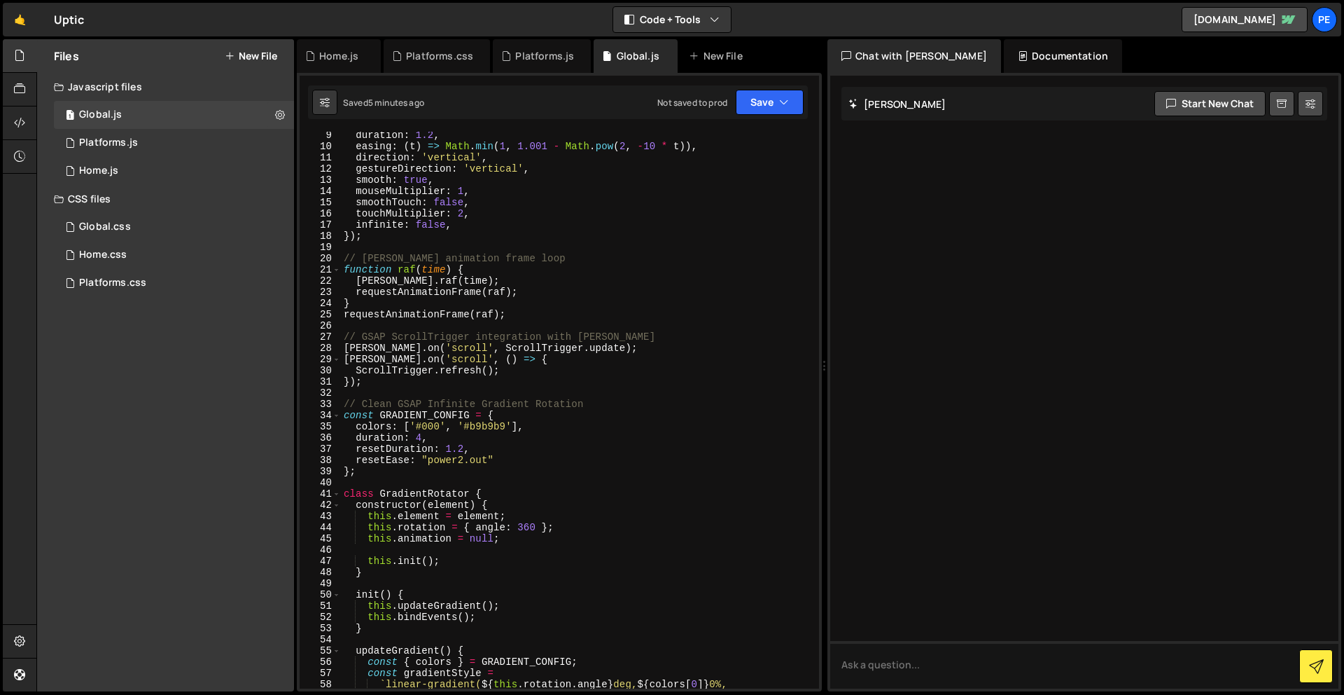
scroll to position [92, 0]
click at [552, 315] on div "duration : 1.2 , easing : ( t ) => Math . min ( 1 , 1.001 - Math . pow ( 2 , - …" at bounding box center [577, 425] width 473 height 590
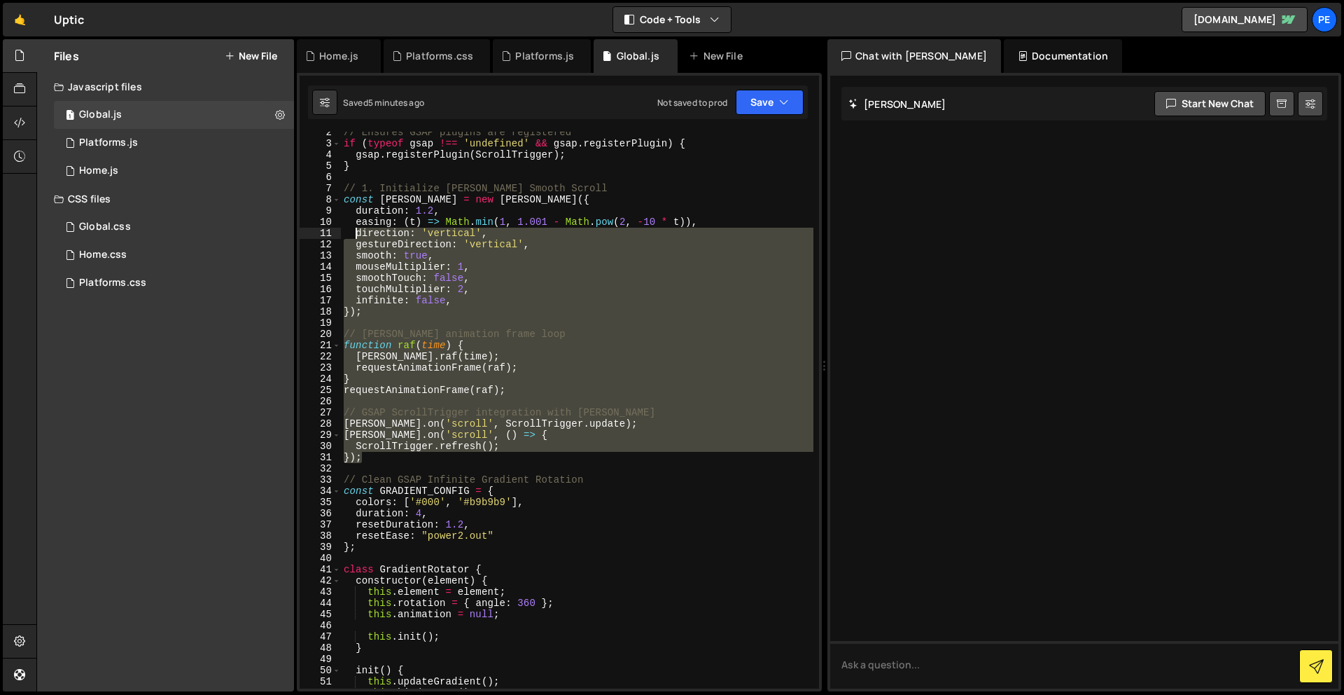
scroll to position [16, 0]
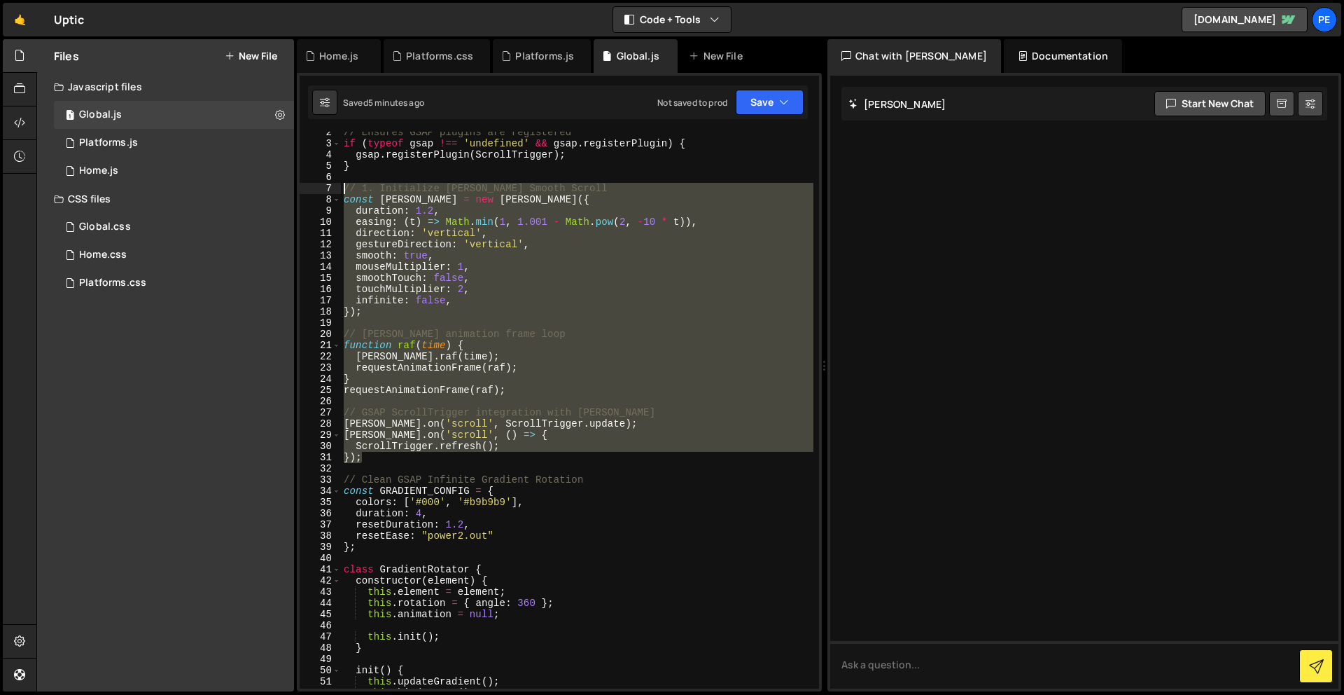
drag, startPoint x: 404, startPoint y: 381, endPoint x: 340, endPoint y: 188, distance: 202.8
click at [340, 188] on div "requestAnimationFrame(raf); 2 3 4 5 6 7 8 9 10 11 12 13 14 15 16 17 18 19 20 21…" at bounding box center [560, 410] width 520 height 557
paste textarea "[PERSON_NAME].on('scroll', ScrollTrigger.update);"
type textarea "[PERSON_NAME].on('scroll', ScrollTrigger.update);"
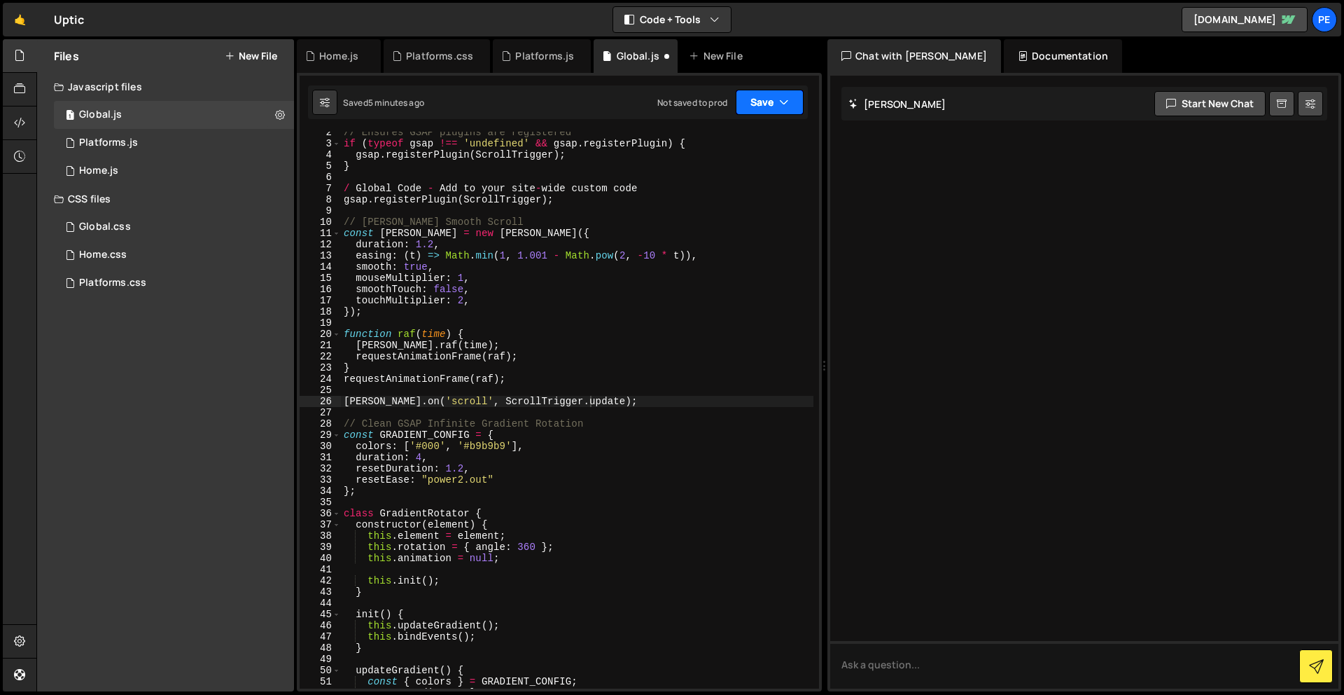
click at [753, 100] on button "Save" at bounding box center [770, 102] width 68 height 25
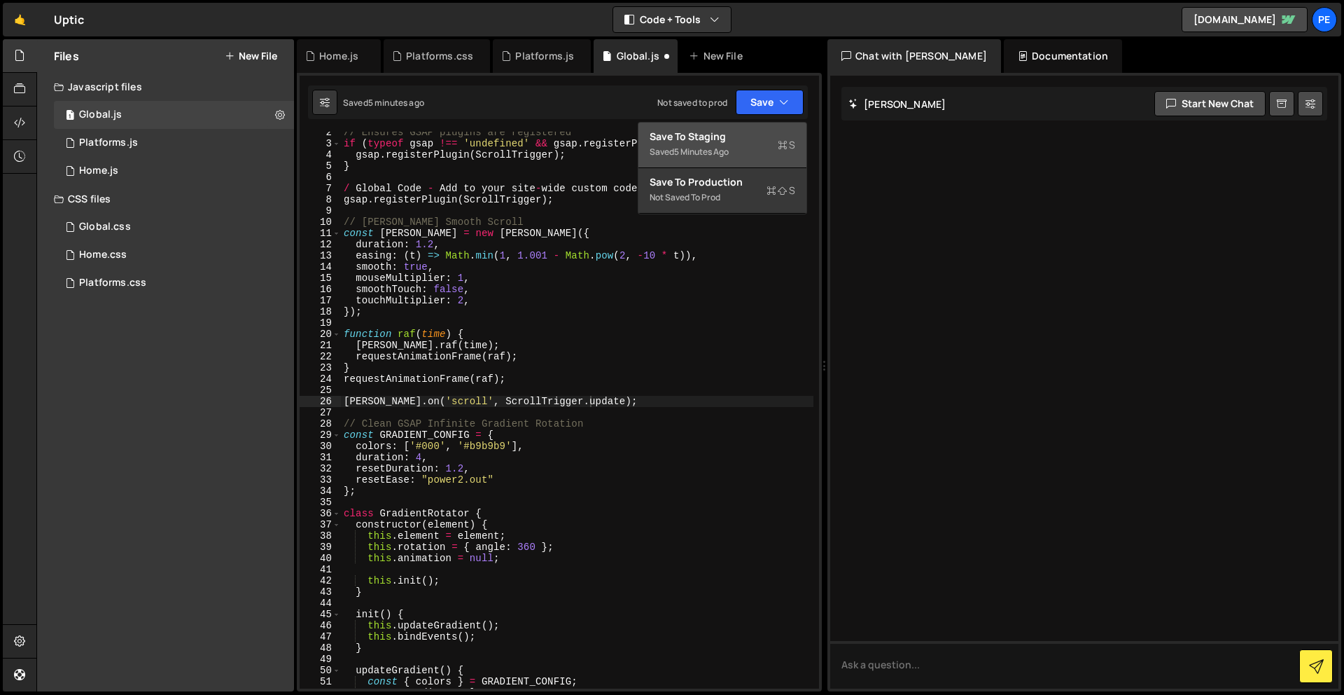
click at [755, 136] on div "Save to Staging S" at bounding box center [723, 137] width 146 height 14
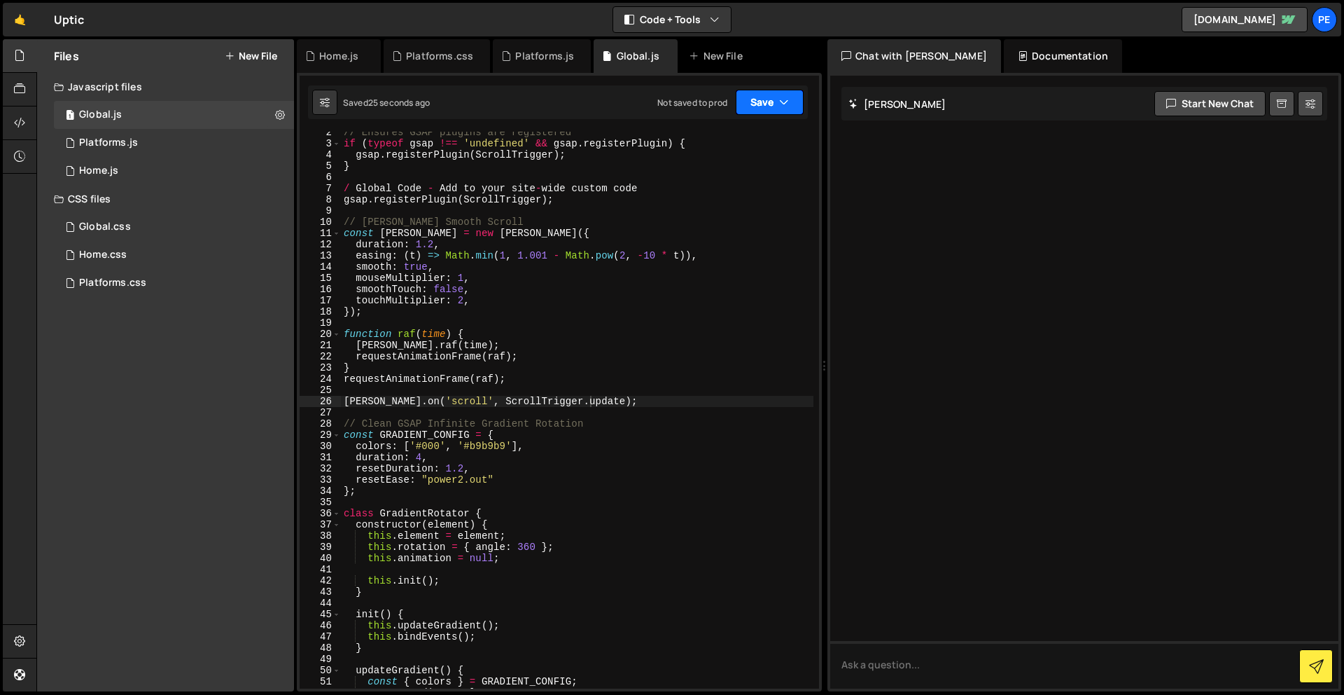
click at [769, 104] on button "Save" at bounding box center [770, 102] width 68 height 25
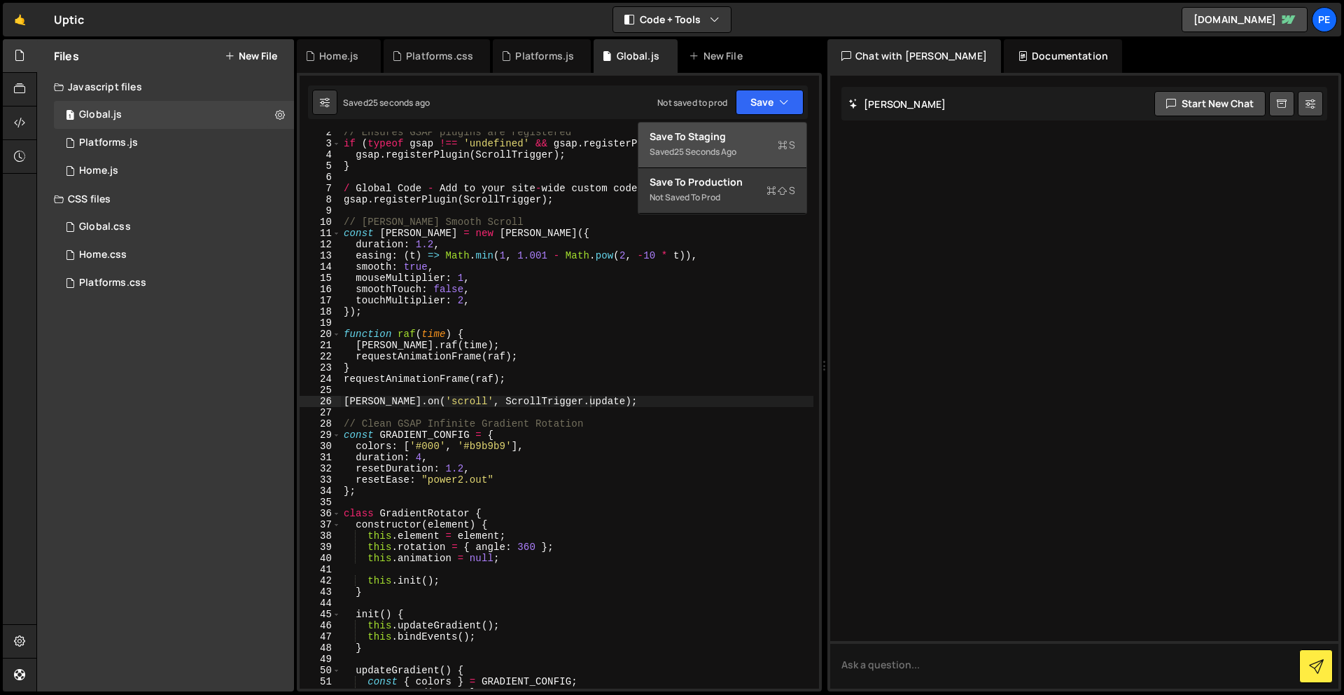
click at [757, 140] on div "Save to Staging S" at bounding box center [723, 137] width 146 height 14
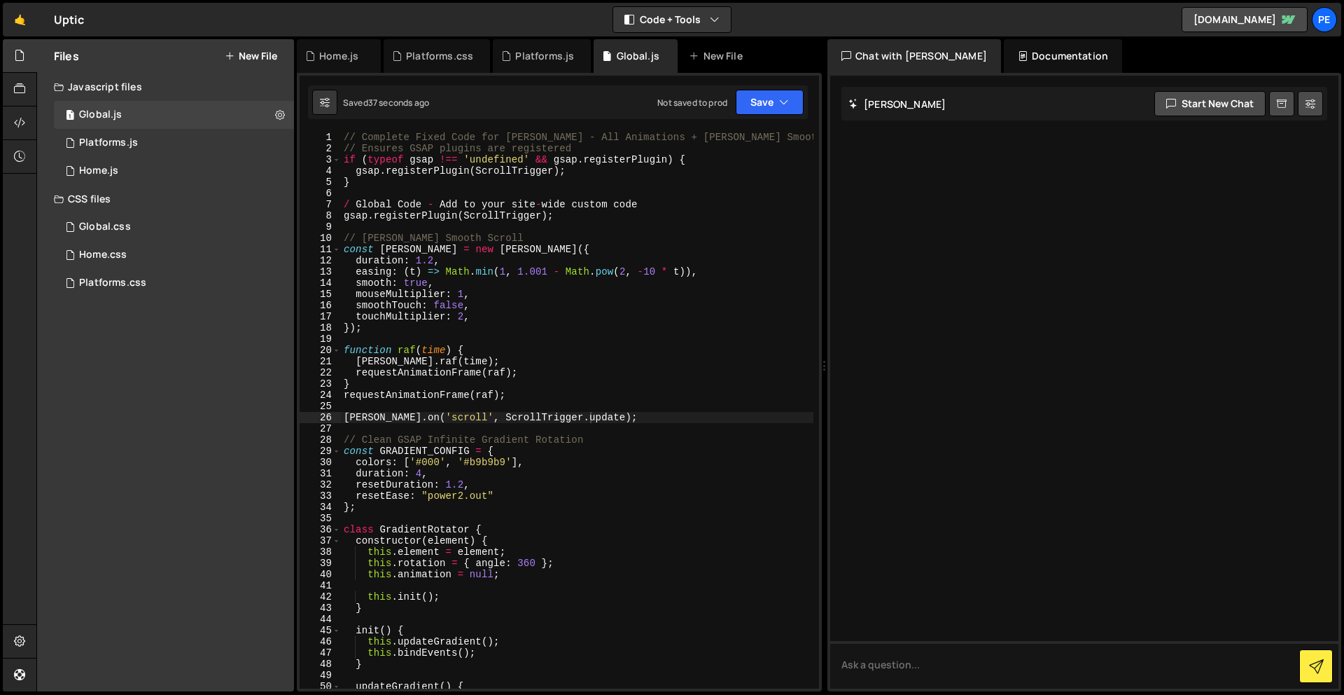
scroll to position [0, 0]
click at [529, 408] on div "// Complete Fixed Code for [PERSON_NAME] - All Animations + [PERSON_NAME] Smoot…" at bounding box center [577, 421] width 473 height 579
click at [677, 412] on div "// Complete Fixed Code for [PERSON_NAME] - All Animations + [PERSON_NAME] Smoot…" at bounding box center [577, 421] width 473 height 579
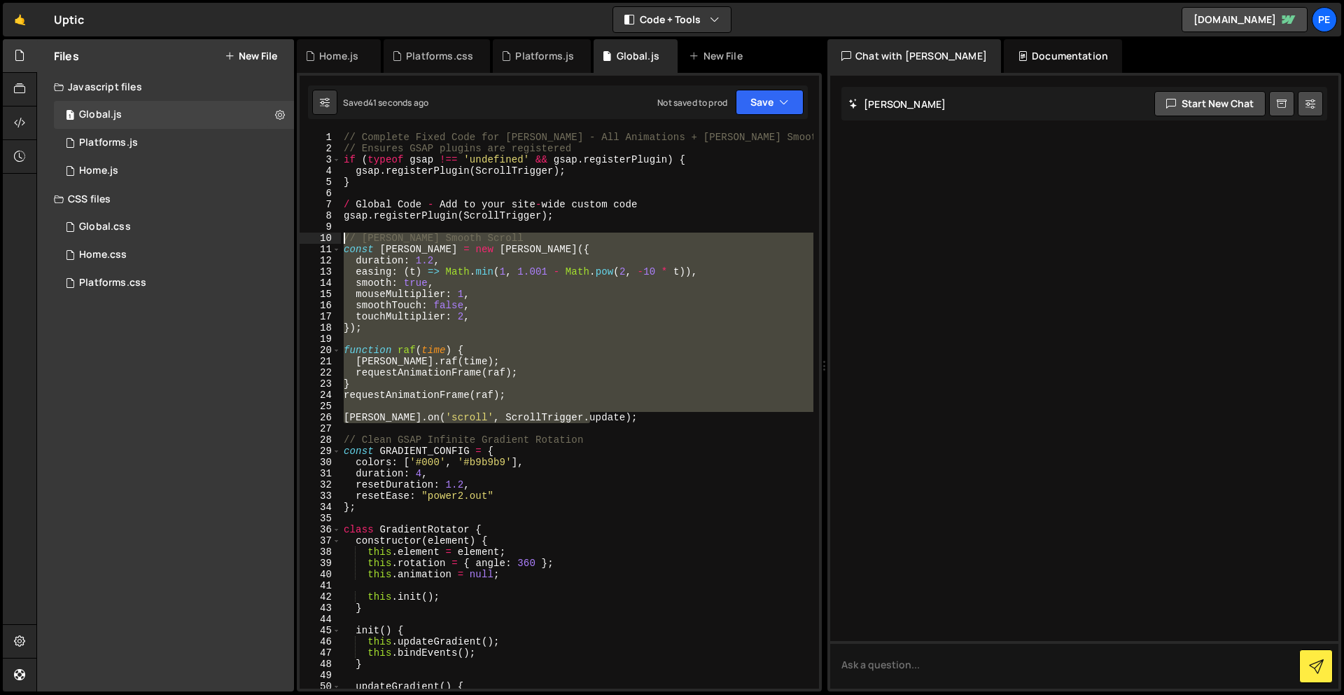
drag, startPoint x: 644, startPoint y: 411, endPoint x: 333, endPoint y: 236, distance: 357.4
click at [333, 236] on div "[PERSON_NAME].on('scroll', ScrollTrigger.update); 1 2 3 4 5 6 7 8 9 10 11 12 13…" at bounding box center [560, 410] width 520 height 557
type textarea "// [PERSON_NAME] Smooth Scroll const [PERSON_NAME] = new [PERSON_NAME]({"
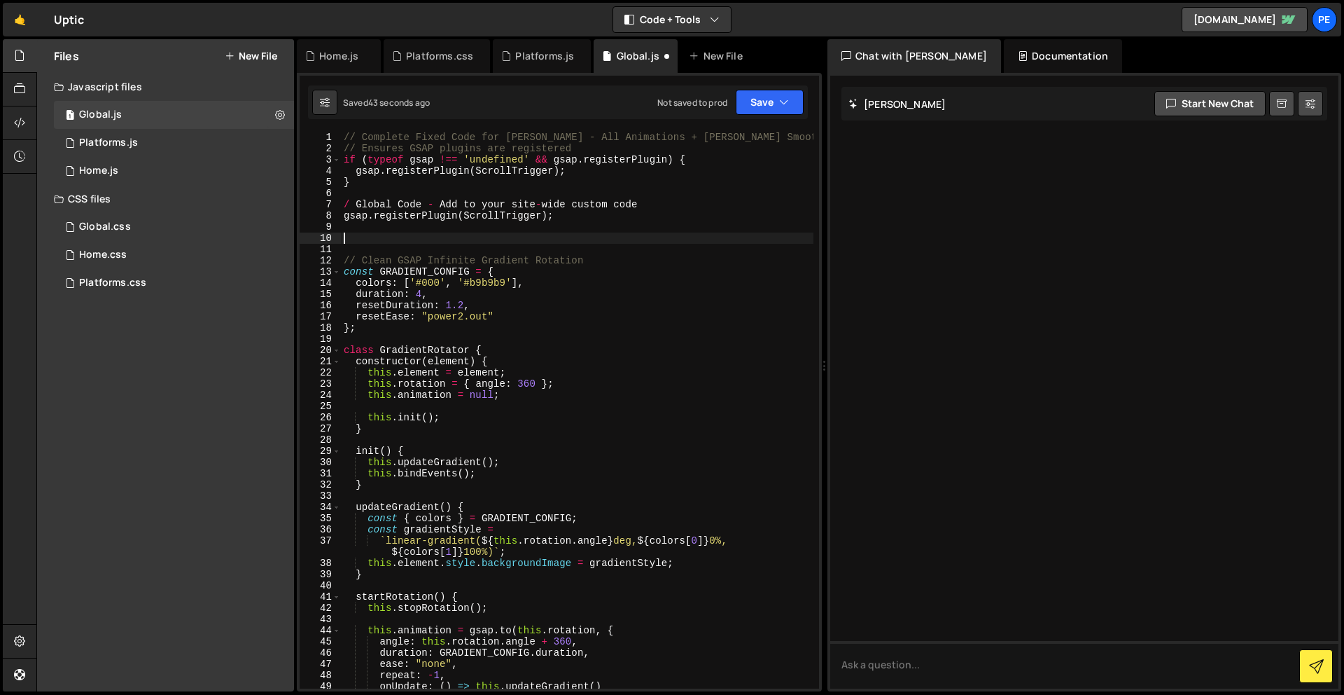
click at [592, 235] on div "// Complete Fixed Code for [PERSON_NAME] - All Animations + [PERSON_NAME] Smoot…" at bounding box center [577, 421] width 473 height 579
click at [758, 90] on button "Save" at bounding box center [770, 102] width 68 height 25
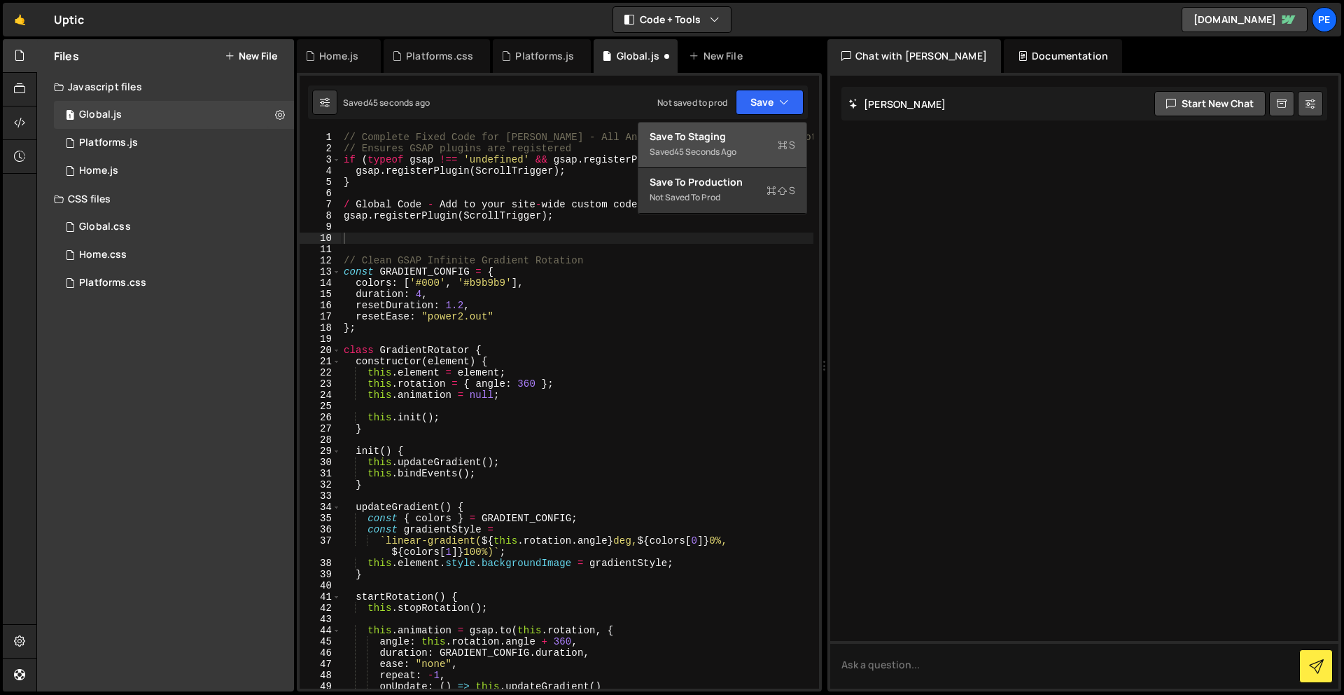
click at [750, 141] on div "Save to Staging S" at bounding box center [723, 137] width 146 height 14
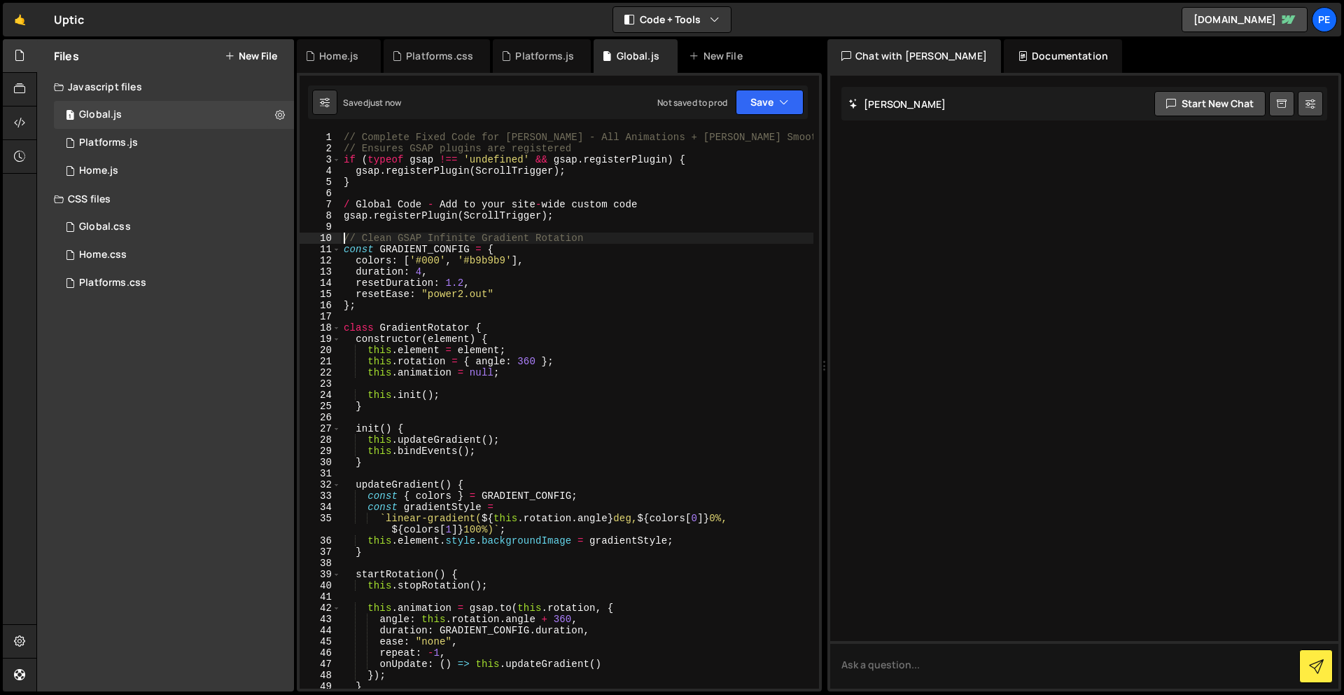
click at [338, 202] on div "7" at bounding box center [320, 204] width 41 height 11
click at [345, 203] on div "// Complete Fixed Code for [PERSON_NAME] - All Animations + [PERSON_NAME] Smoot…" at bounding box center [577, 421] width 473 height 579
click at [681, 211] on div "// Complete Fixed Code for [PERSON_NAME] - All Animations + [PERSON_NAME] Smoot…" at bounding box center [577, 421] width 473 height 579
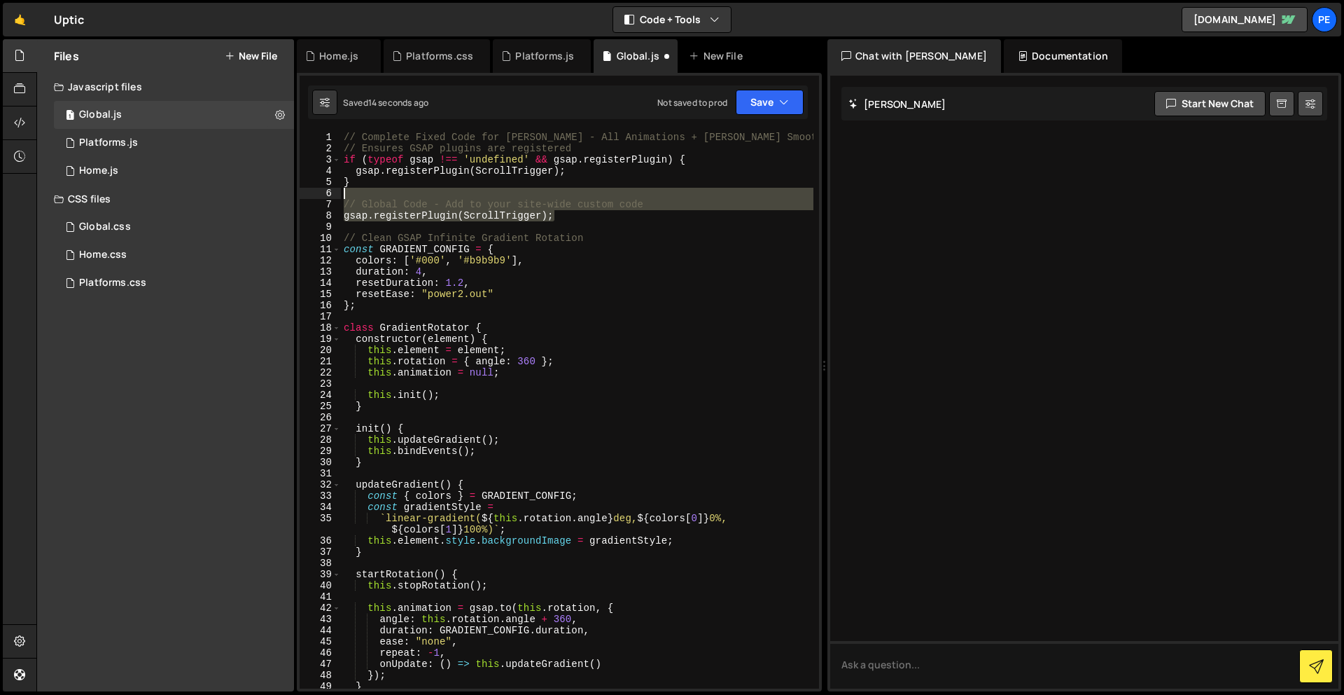
drag, startPoint x: 660, startPoint y: 210, endPoint x: 292, endPoint y: 195, distance: 368.6
click at [292, 195] on div "Files New File Javascript files 1 Global.js 0 1 Platforms.js 0 1 Home.js 0" at bounding box center [690, 365] width 1308 height 653
type textarea "// Global Code - Add to your site-wide custom code"
click at [601, 193] on div "// Complete Fixed Code for [PERSON_NAME] - All Animations + [PERSON_NAME] Smoot…" at bounding box center [577, 421] width 473 height 579
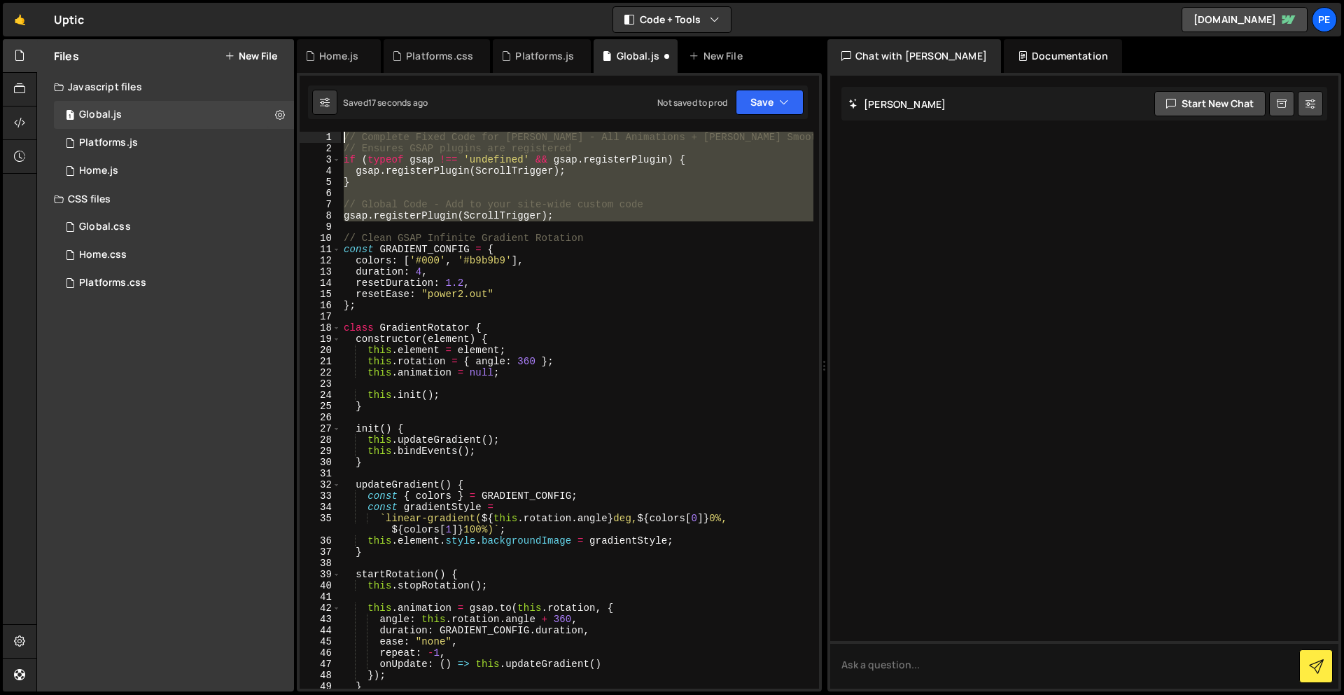
drag, startPoint x: 571, startPoint y: 221, endPoint x: 302, endPoint y: 90, distance: 299.7
click at [302, 90] on div "1 Type cmd + s to save your Javascript file. הההההההההההההההההההההההההההההההההה…" at bounding box center [559, 382] width 525 height 618
type textarea "// Complete Fixed Code for [PERSON_NAME] - All Animations + [PERSON_NAME] Smoot…"
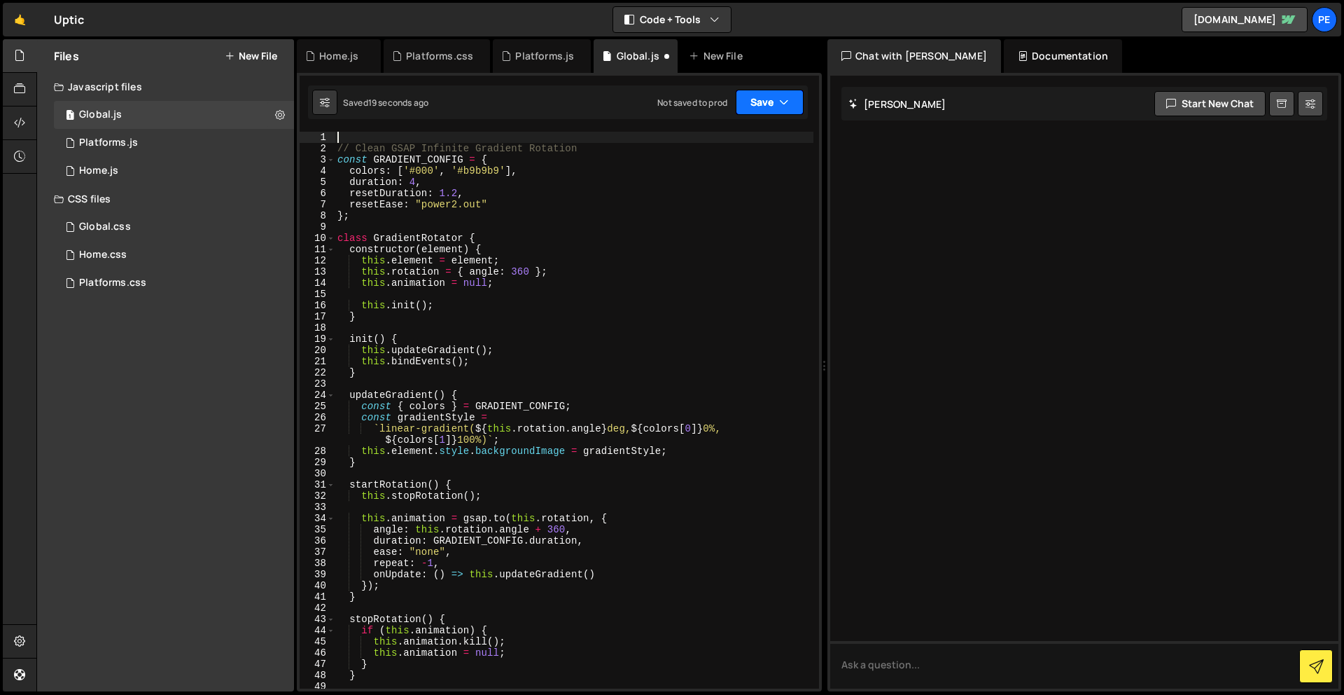
click at [784, 90] on button "Save" at bounding box center [770, 102] width 68 height 25
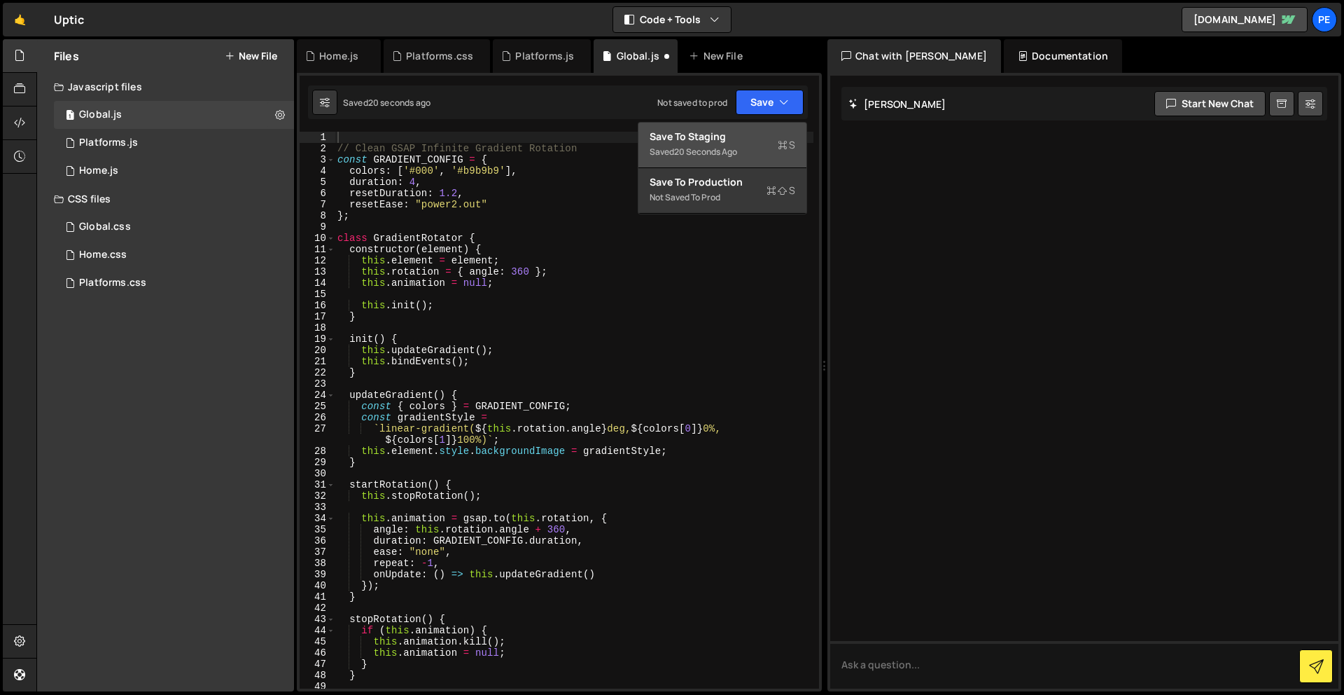
click at [773, 124] on button "Save to Staging S Saved 20 seconds ago" at bounding box center [723, 146] width 168 height 46
